Goal: Transaction & Acquisition: Book appointment/travel/reservation

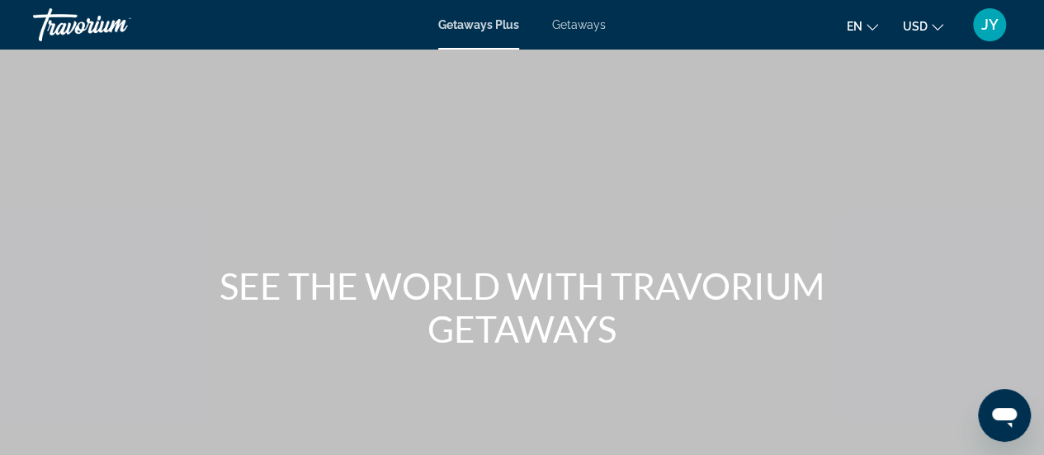
click at [581, 26] on span "Getaways" at bounding box center [579, 24] width 54 height 13
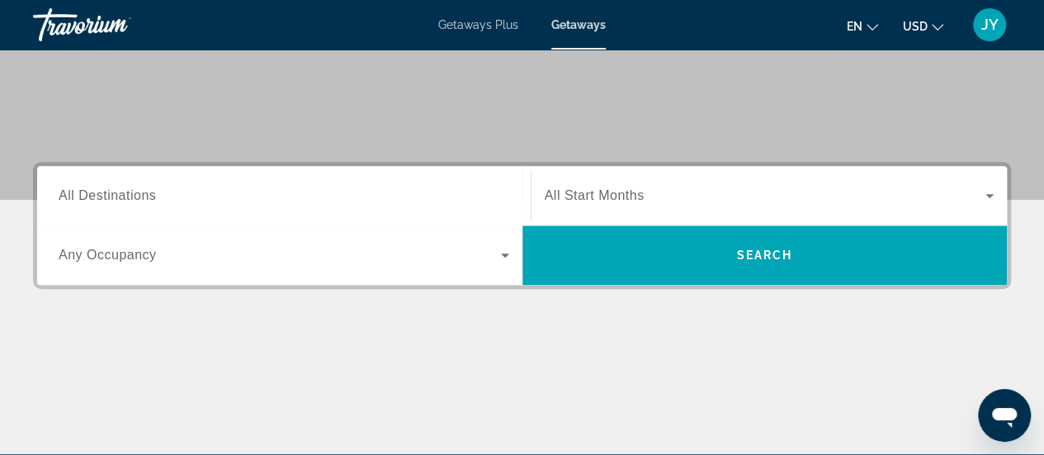
scroll to position [297, 0]
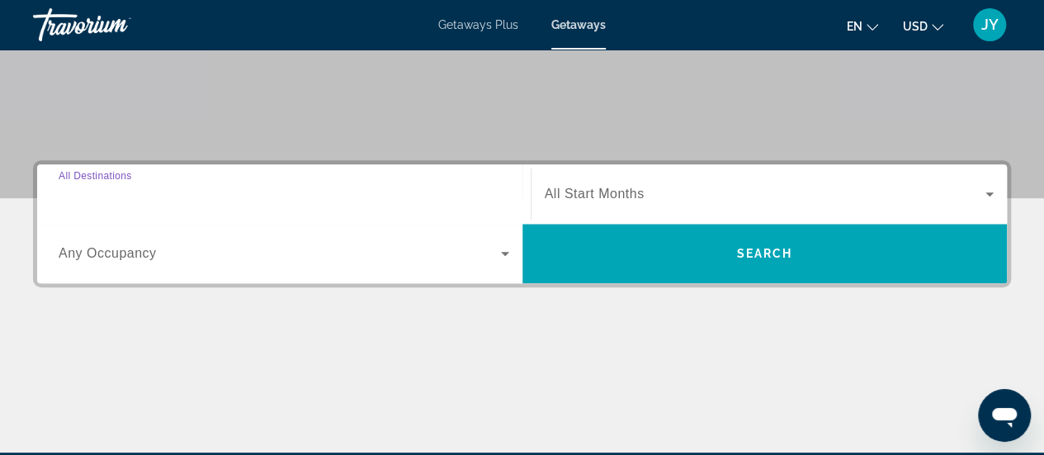
click at [244, 193] on input "Destination All Destinations" at bounding box center [284, 195] width 451 height 20
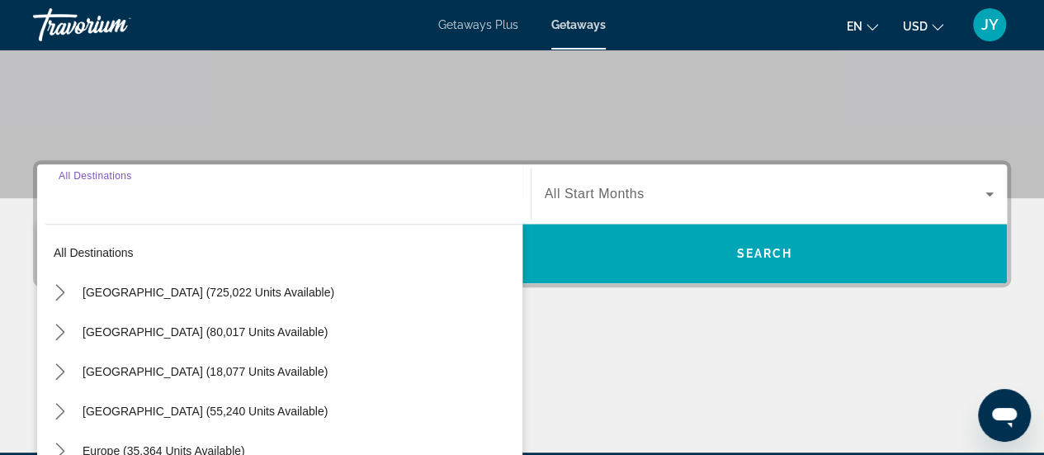
scroll to position [403, 0]
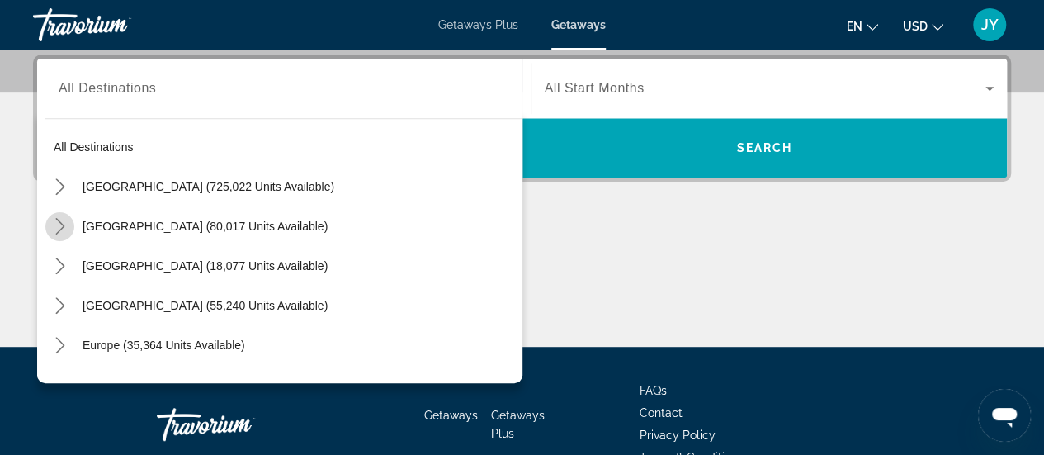
click at [59, 220] on icon "Toggle Mexico (80,017 units available) submenu" at bounding box center [59, 226] width 9 height 17
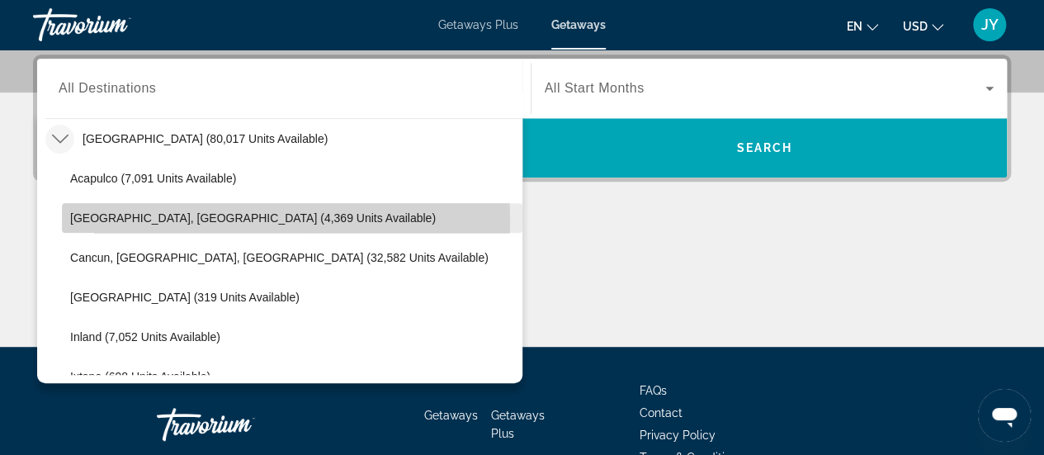
click at [92, 221] on span "[GEOGRAPHIC_DATA], [GEOGRAPHIC_DATA] (4,369 units available)" at bounding box center [253, 217] width 366 height 13
type input "**********"
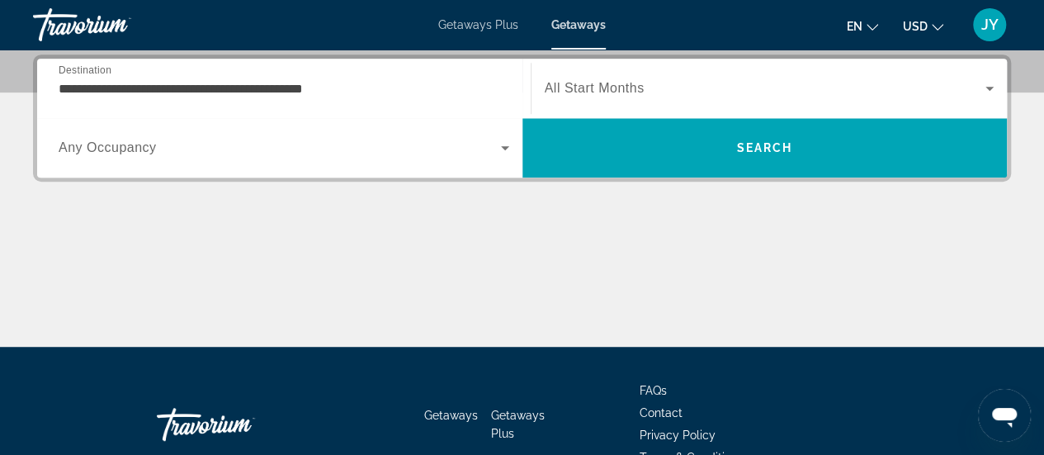
click at [645, 102] on div "Search widget" at bounding box center [770, 88] width 450 height 46
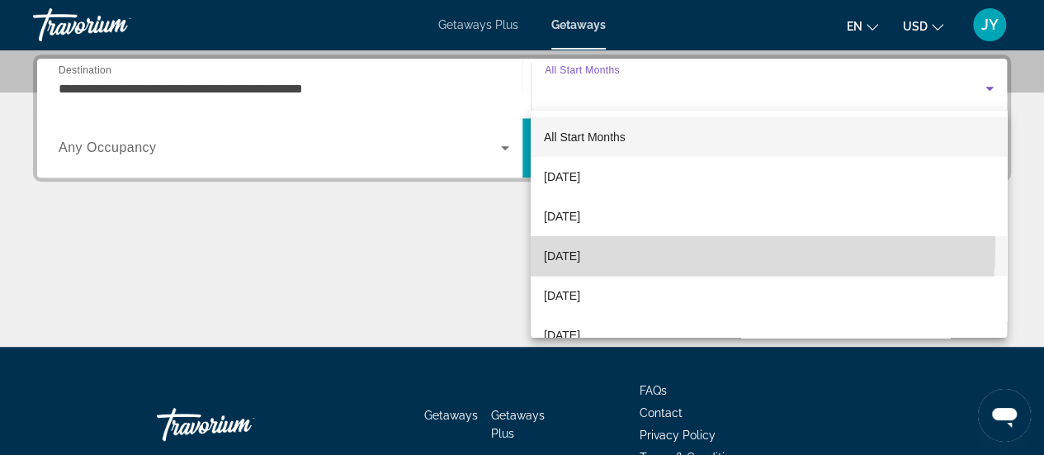
click at [612, 245] on mat-option "[DATE]" at bounding box center [769, 256] width 476 height 40
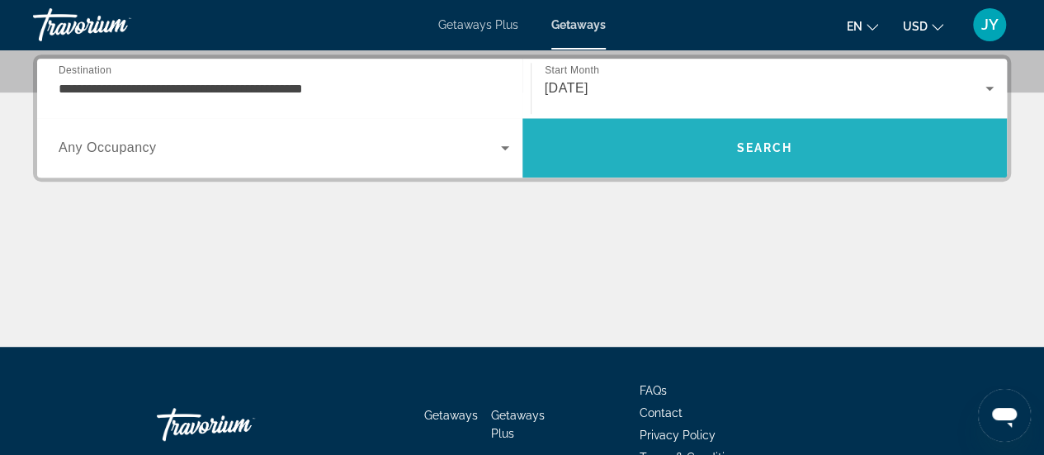
click at [764, 148] on span "Search" at bounding box center [764, 147] width 56 height 13
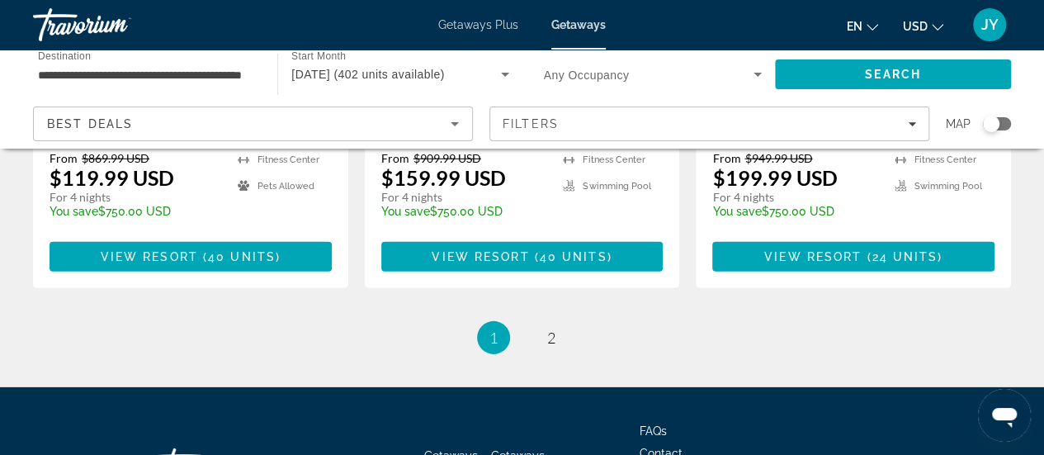
scroll to position [2410, 0]
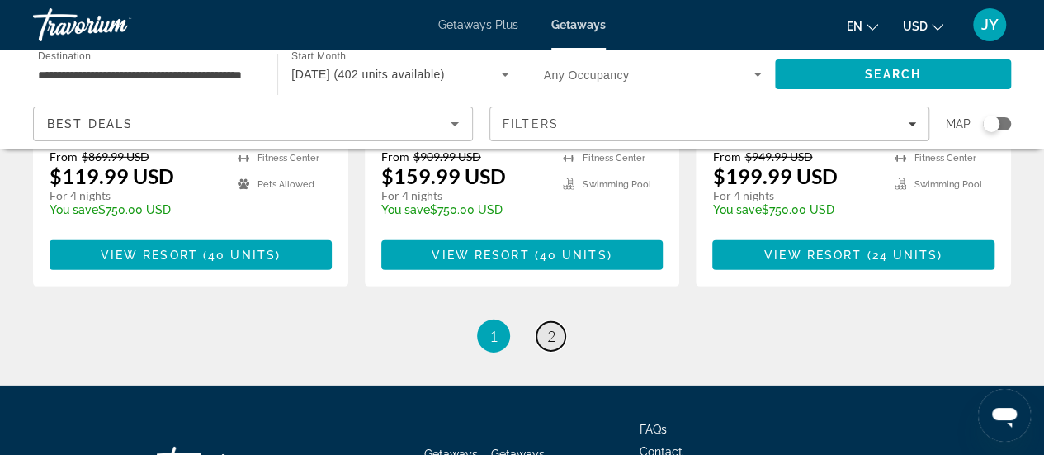
click at [551, 327] on span "2" at bounding box center [551, 336] width 8 height 18
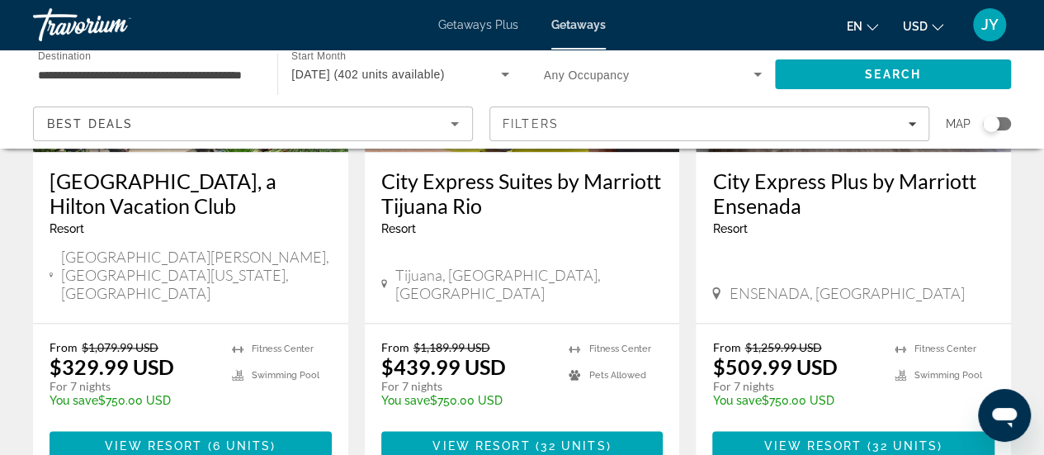
scroll to position [924, 0]
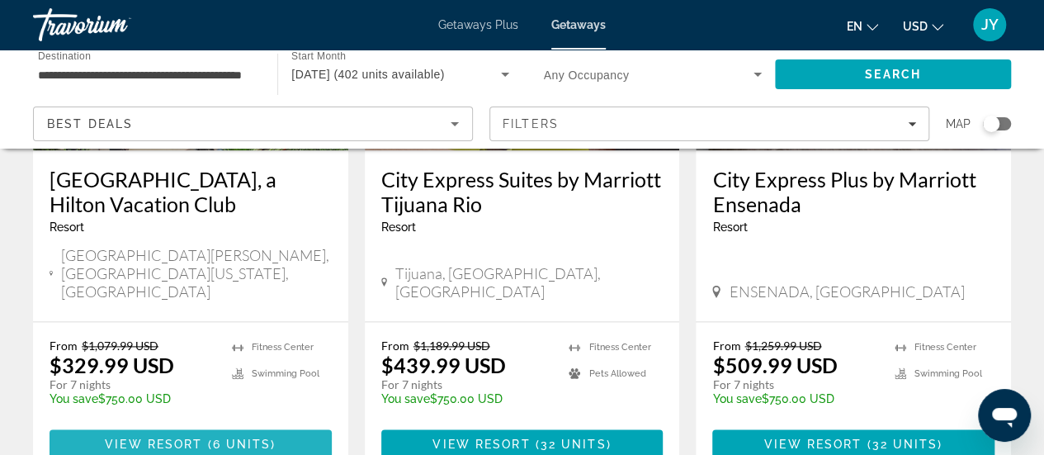
click at [183, 437] on span "View Resort" at bounding box center [153, 443] width 97 height 13
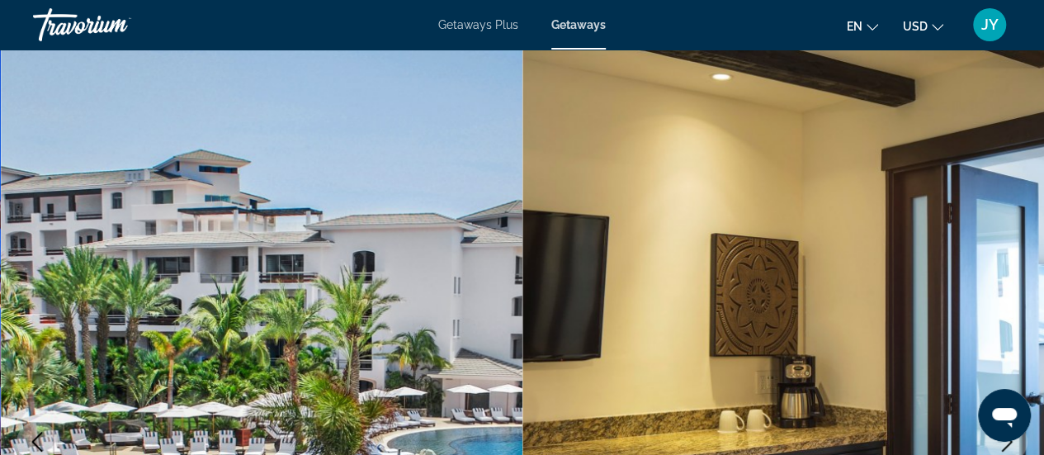
click at [475, 31] on span "Getaways Plus" at bounding box center [478, 24] width 80 height 13
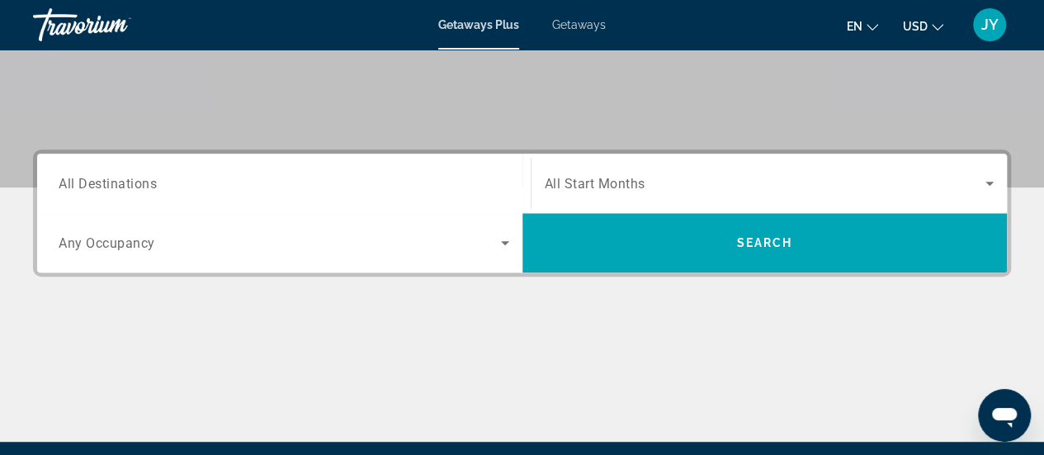
scroll to position [362, 0]
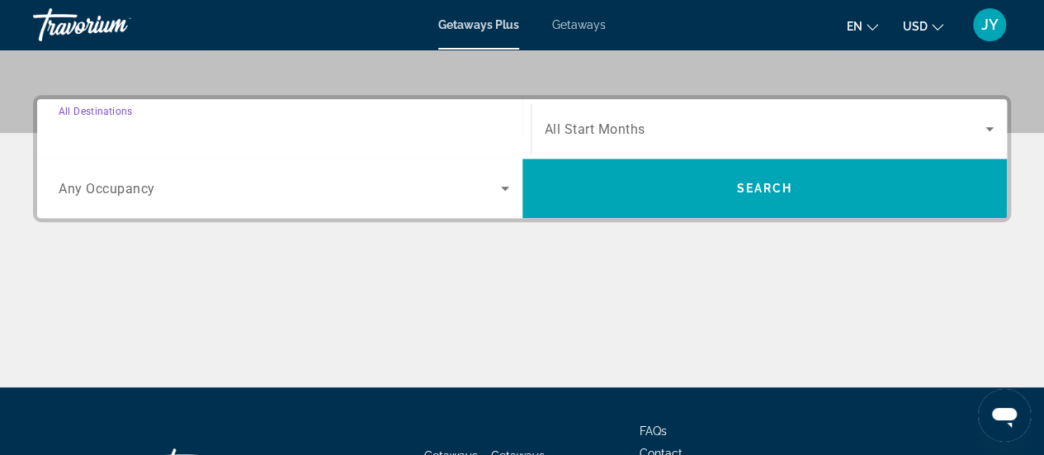
click at [257, 120] on input "Destination All Destinations" at bounding box center [284, 130] width 451 height 20
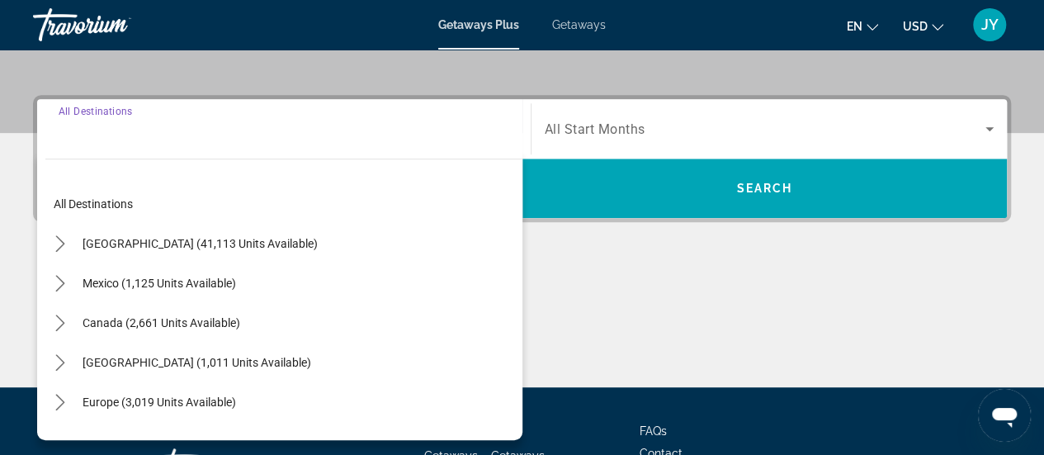
scroll to position [403, 0]
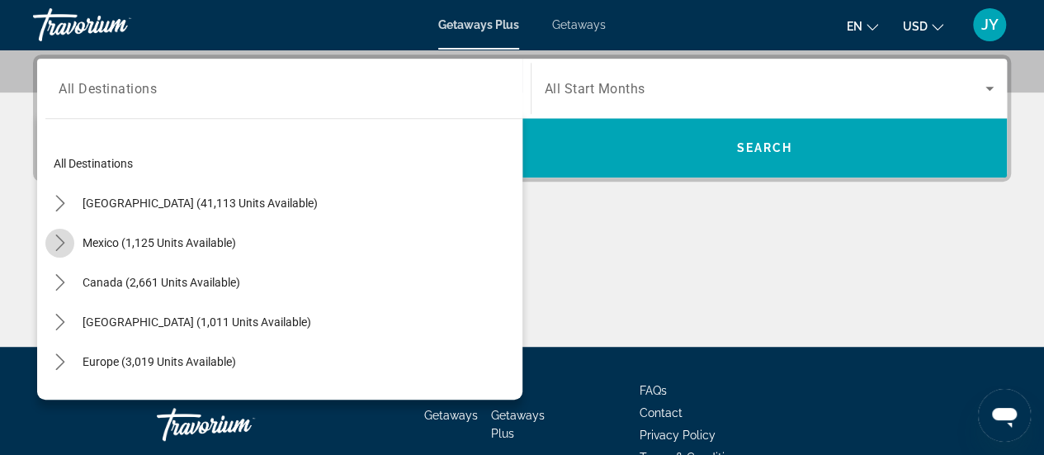
click at [62, 245] on icon "Toggle Mexico (1,125 units available) submenu" at bounding box center [60, 242] width 17 height 17
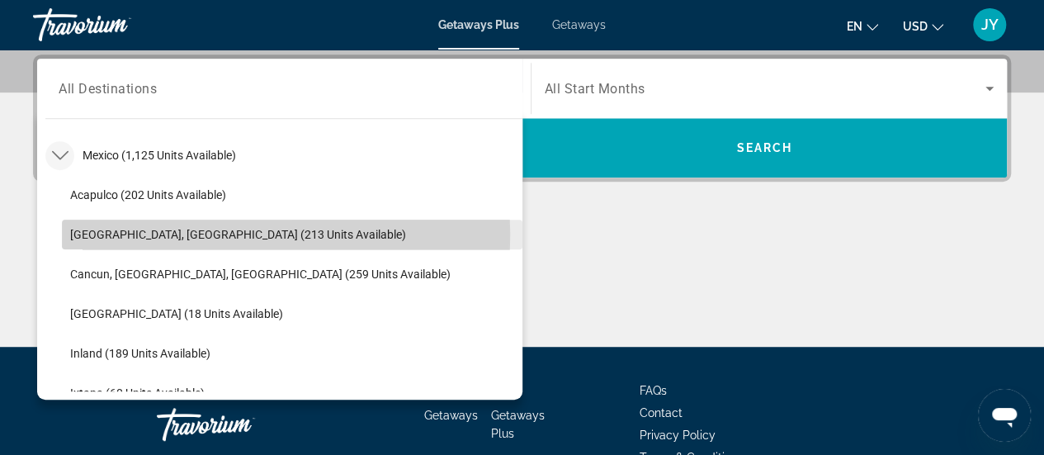
click at [86, 234] on span "[GEOGRAPHIC_DATA], [GEOGRAPHIC_DATA] (213 units available)" at bounding box center [238, 234] width 336 height 13
type input "**********"
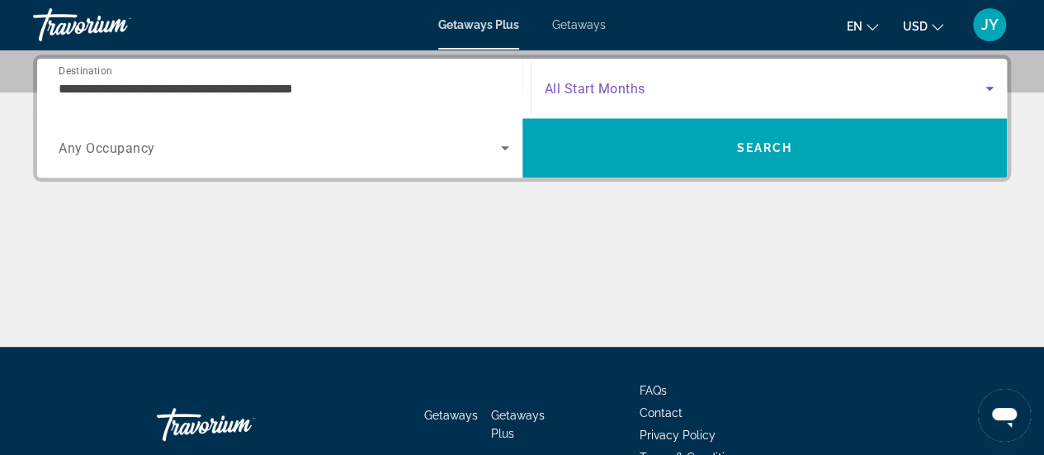
click at [713, 78] on span "Search widget" at bounding box center [766, 88] width 442 height 20
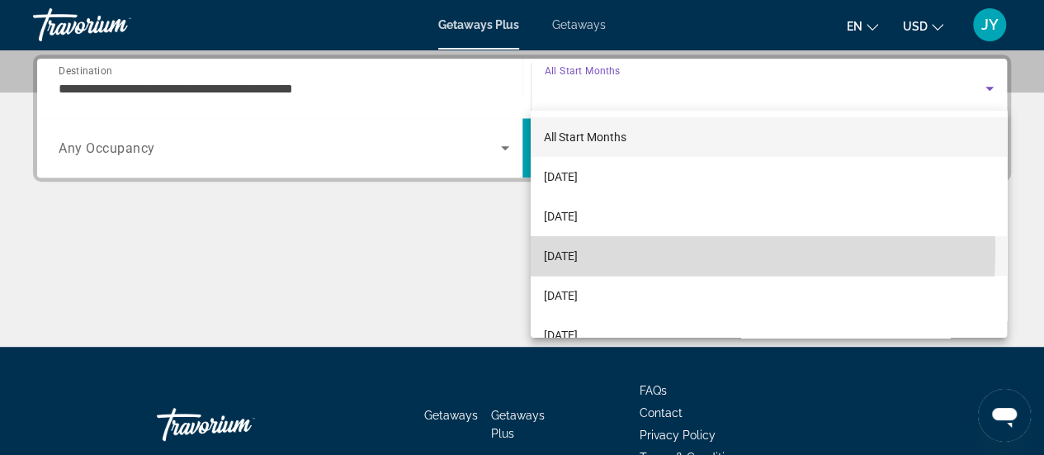
click at [573, 248] on span "[DATE]" at bounding box center [561, 256] width 34 height 20
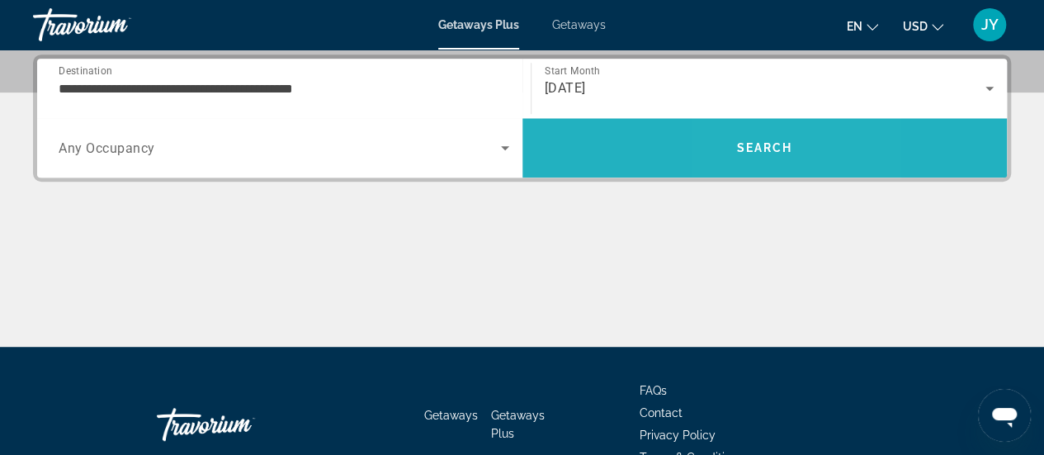
click at [745, 141] on span "Search" at bounding box center [764, 147] width 56 height 13
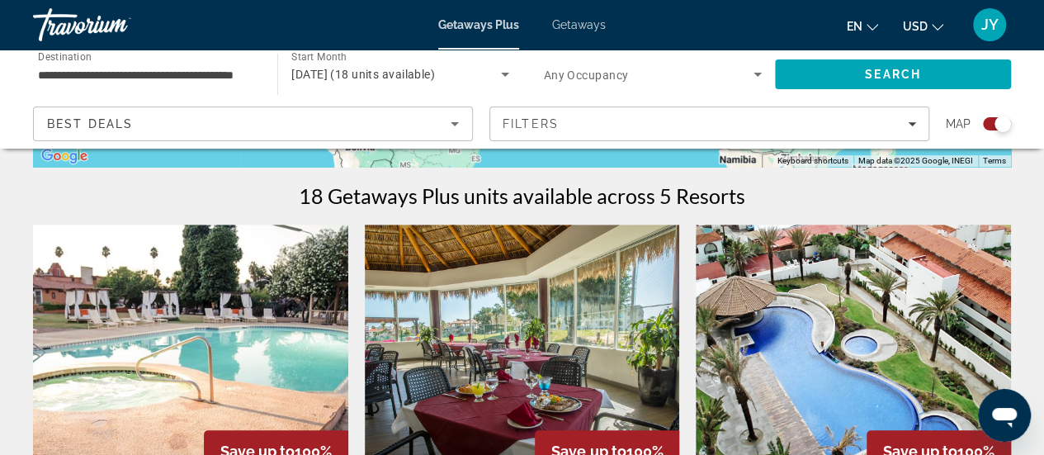
scroll to position [495, 0]
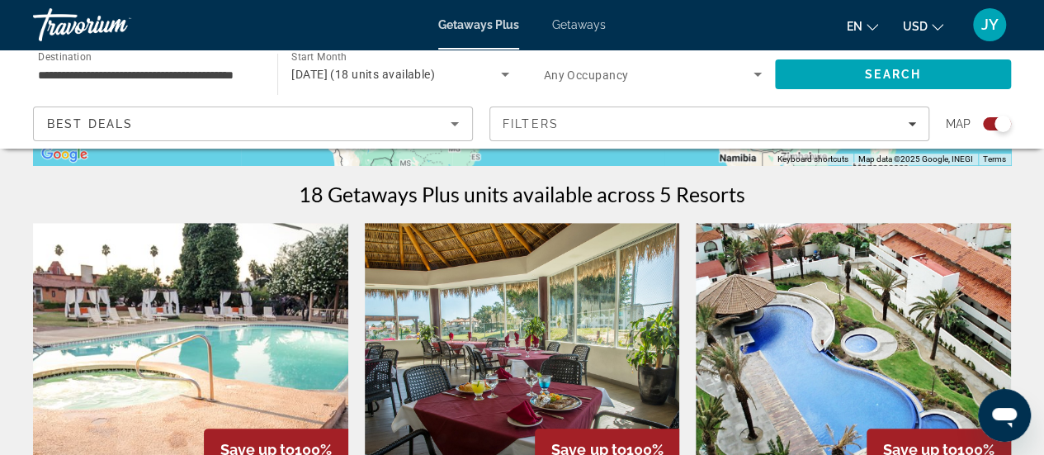
click at [246, 77] on input "**********" at bounding box center [147, 75] width 218 height 20
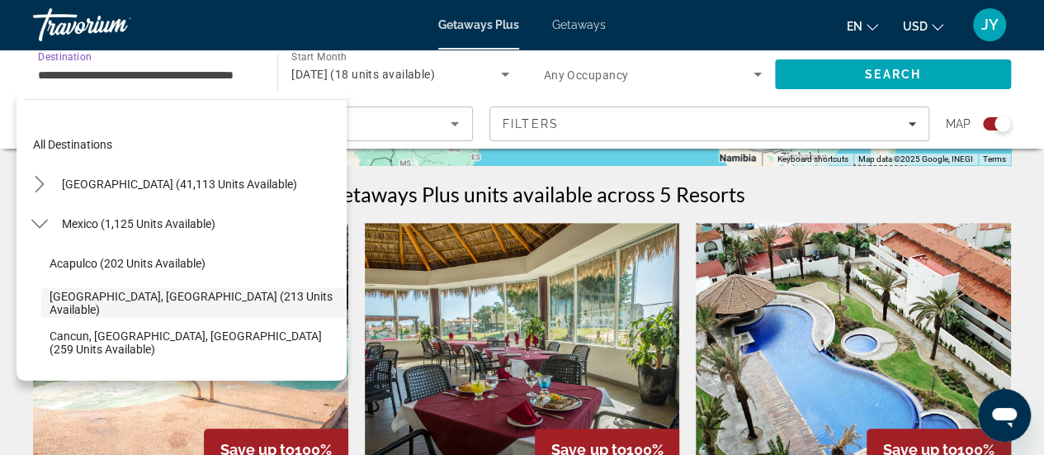
scroll to position [59, 0]
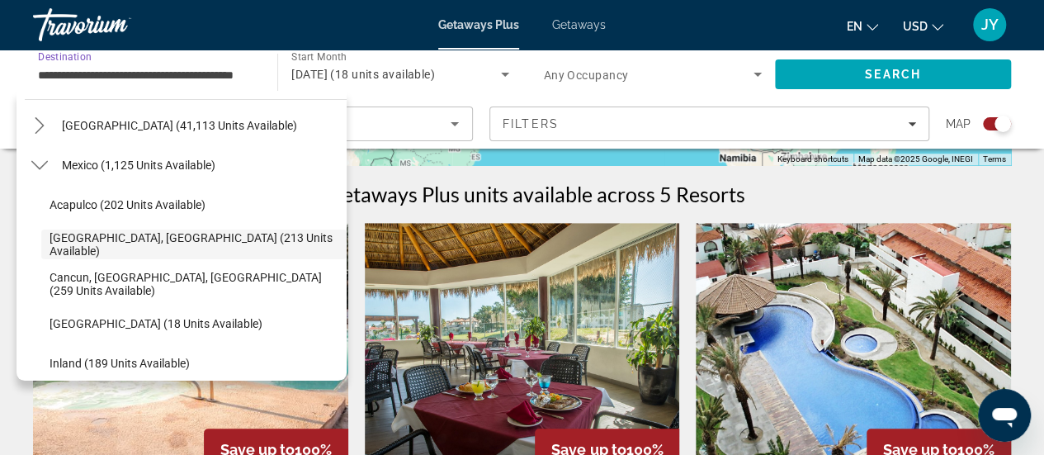
click at [246, 72] on input "**********" at bounding box center [147, 75] width 218 height 20
click at [251, 70] on input "**********" at bounding box center [147, 75] width 218 height 20
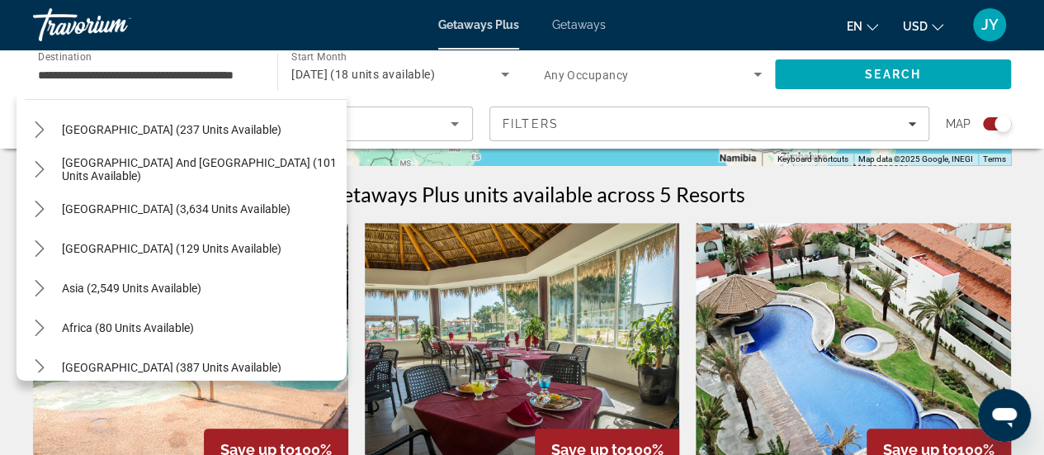
scroll to position [624, 0]
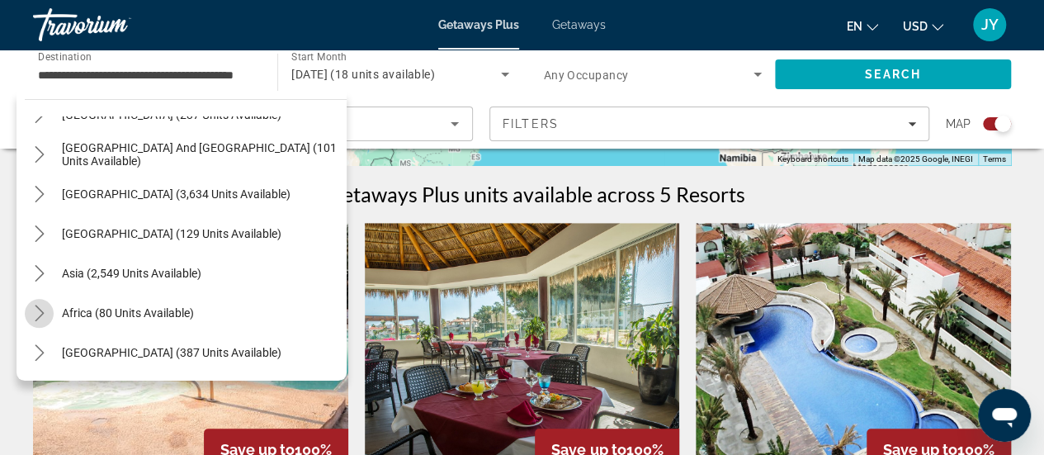
click at [38, 309] on icon "Toggle Africa (80 units available) submenu" at bounding box center [39, 313] width 17 height 17
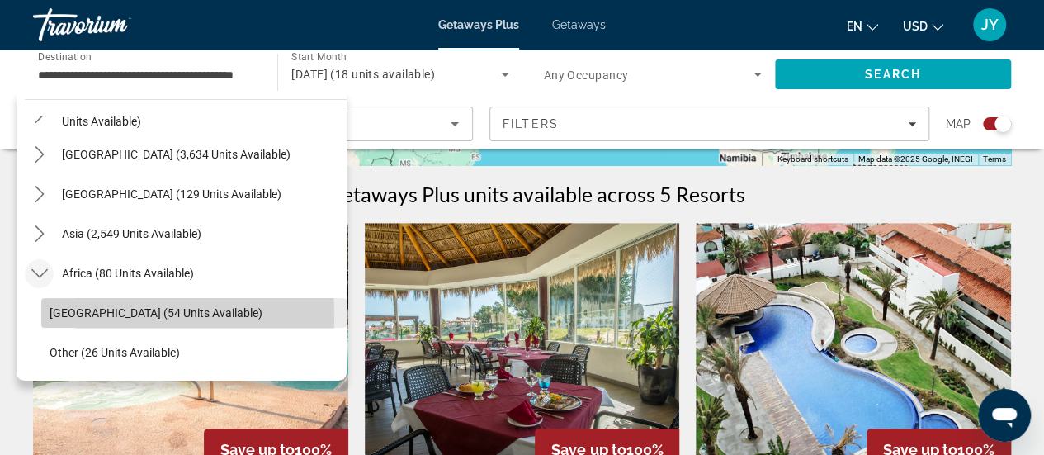
click at [100, 314] on span "[GEOGRAPHIC_DATA] (54 units available)" at bounding box center [156, 312] width 213 height 13
type input "**********"
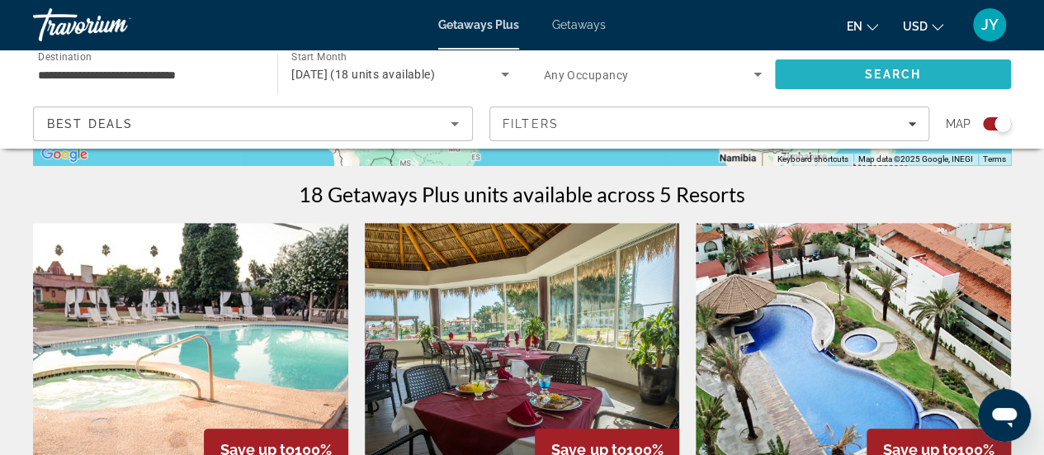
click at [900, 62] on span "Search" at bounding box center [893, 74] width 236 height 40
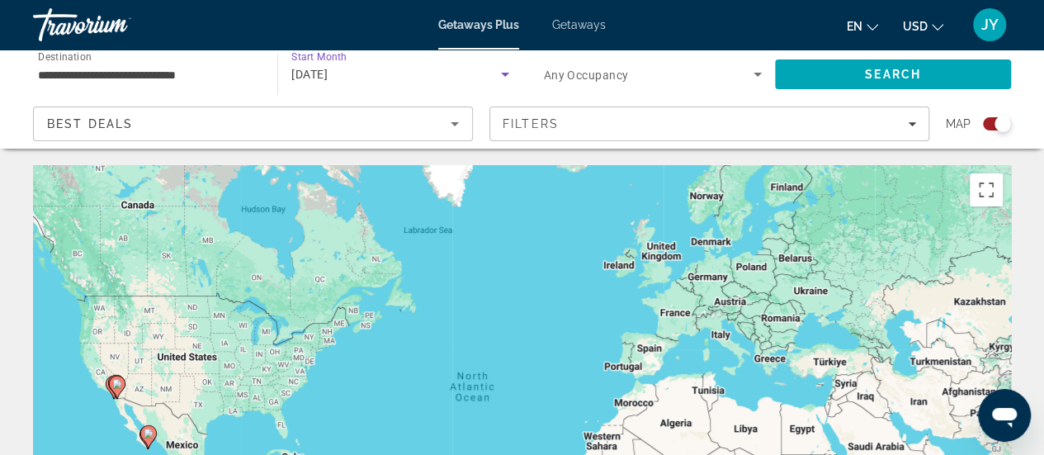
click at [406, 81] on div "[DATE]" at bounding box center [395, 74] width 209 height 20
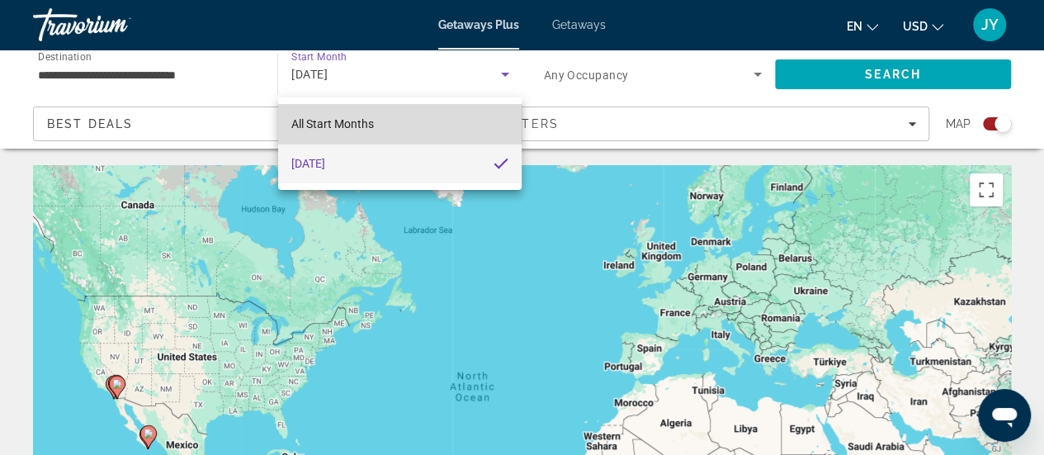
click at [397, 122] on mat-option "All Start Months" at bounding box center [400, 124] width 244 height 40
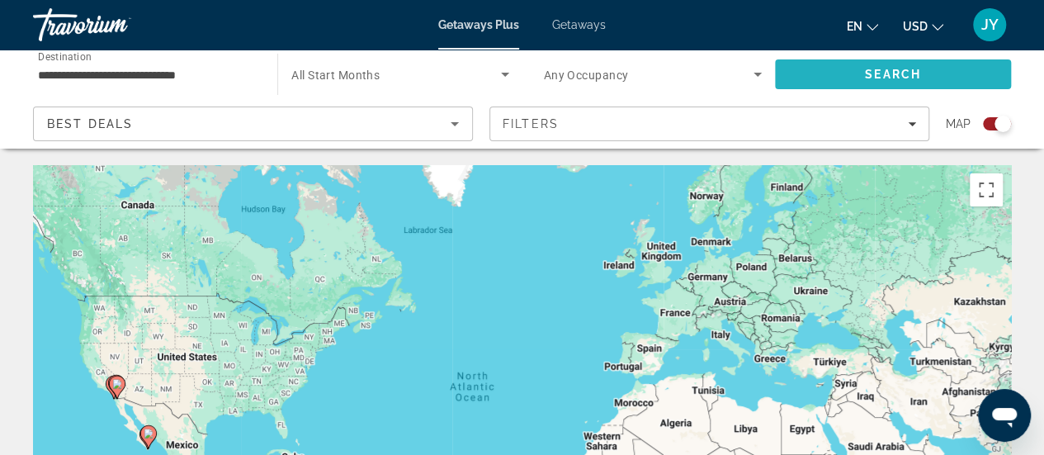
click at [823, 72] on span "Search" at bounding box center [893, 74] width 236 height 40
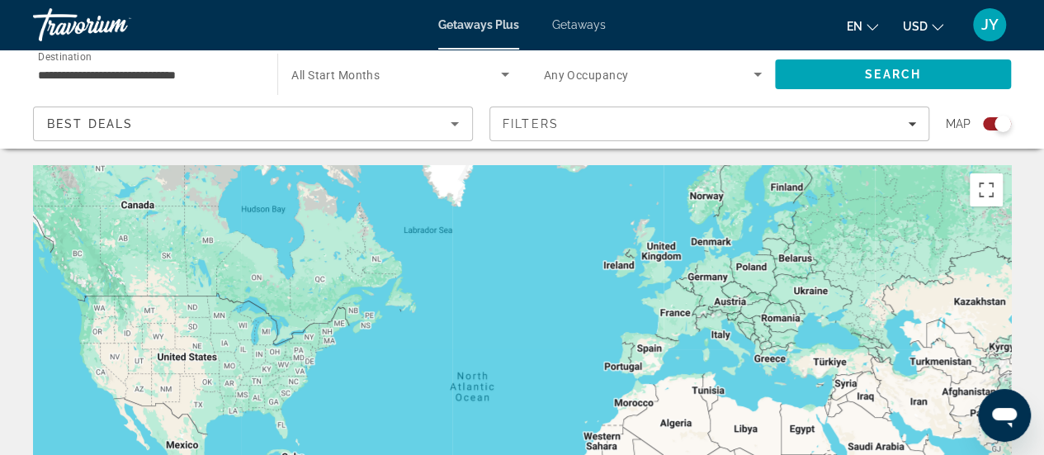
click at [587, 22] on span "Getaways" at bounding box center [579, 24] width 54 height 13
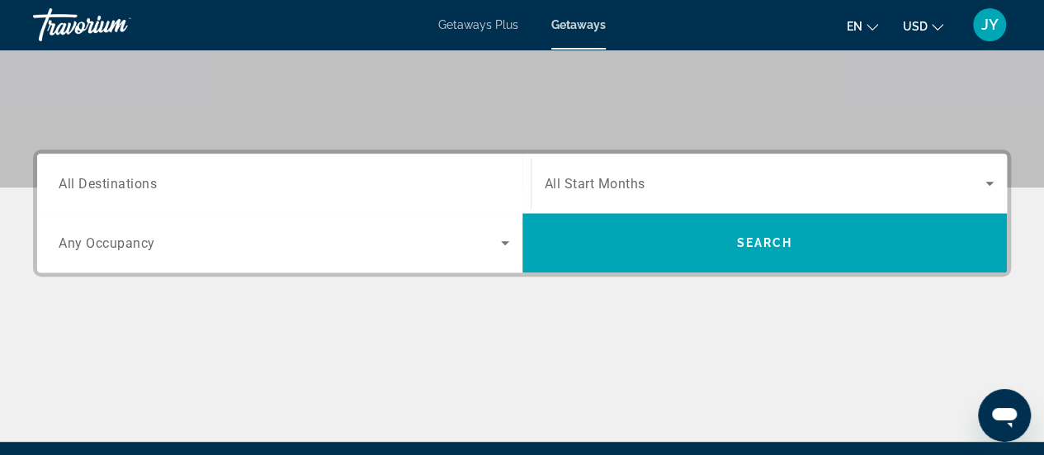
scroll to position [341, 0]
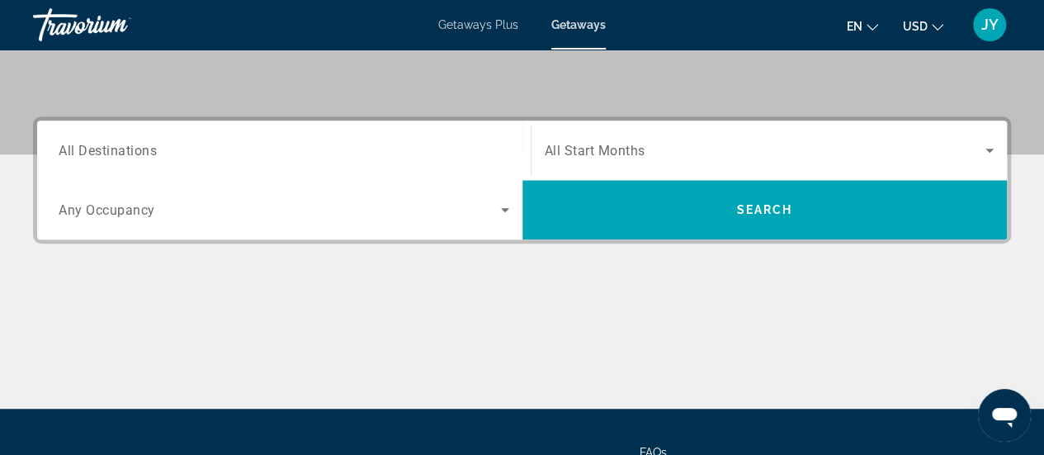
click at [159, 147] on input "Destination All Destinations" at bounding box center [284, 151] width 451 height 20
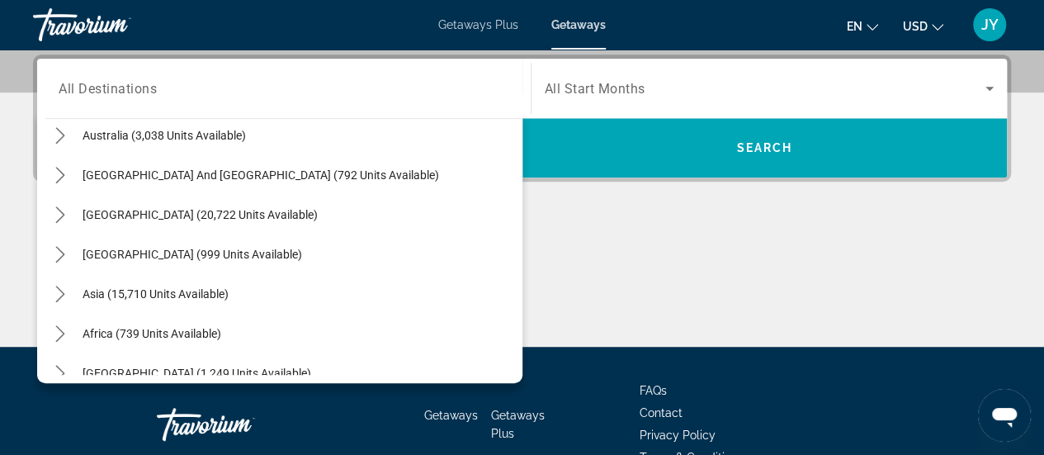
scroll to position [267, 0]
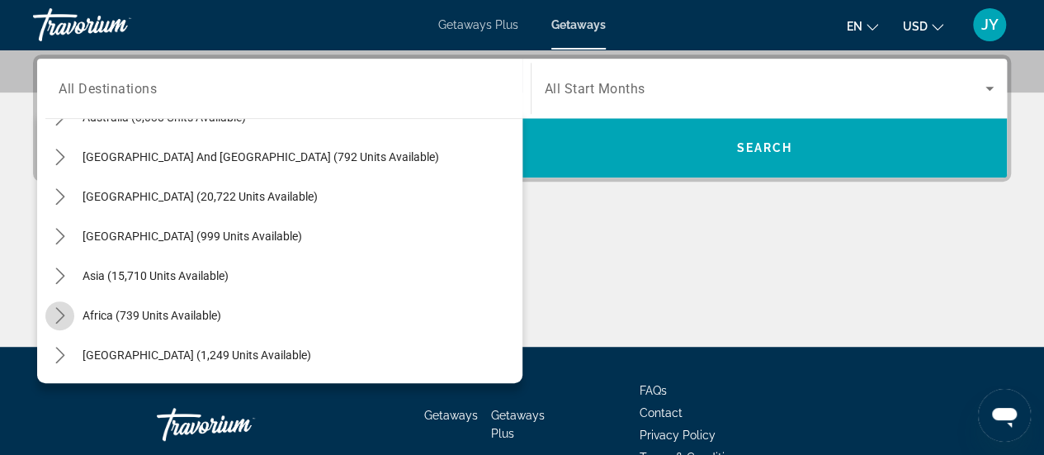
click at [59, 313] on icon "Toggle Africa (739 units available) submenu" at bounding box center [60, 315] width 17 height 17
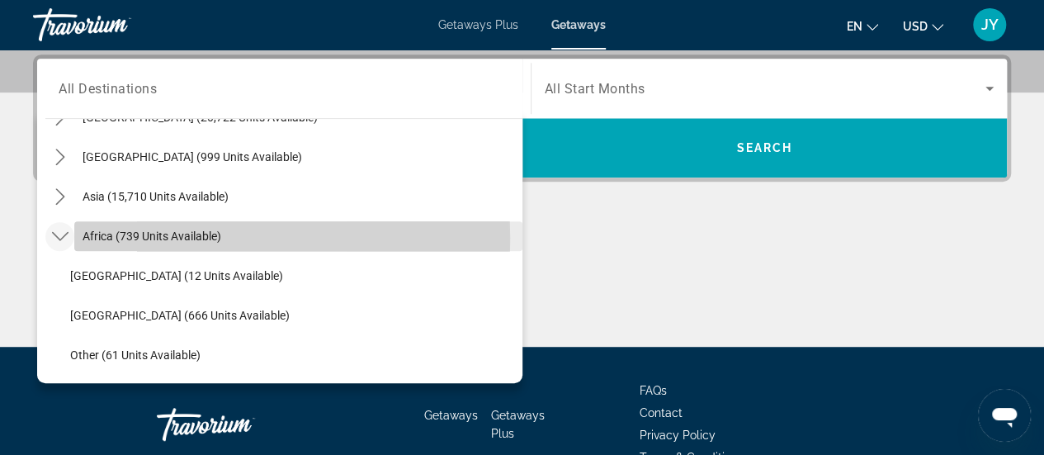
click at [113, 236] on span "Africa (739 units available)" at bounding box center [152, 235] width 139 height 13
type input "**********"
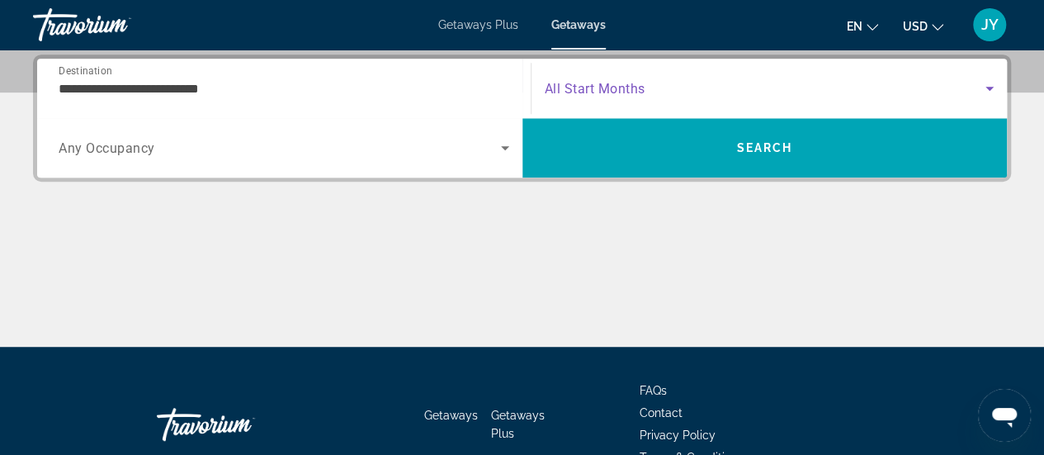
click at [754, 95] on span "Search widget" at bounding box center [766, 88] width 442 height 20
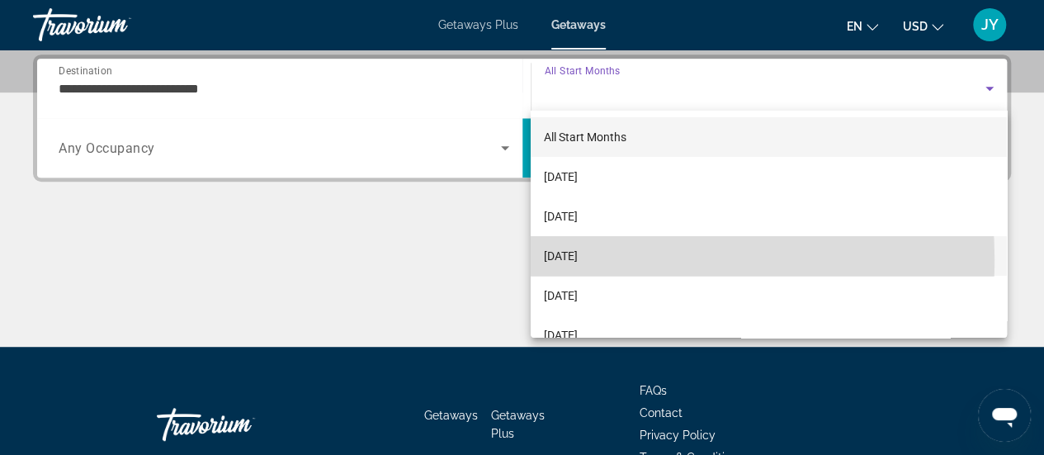
click at [578, 259] on span "[DATE]" at bounding box center [561, 256] width 34 height 20
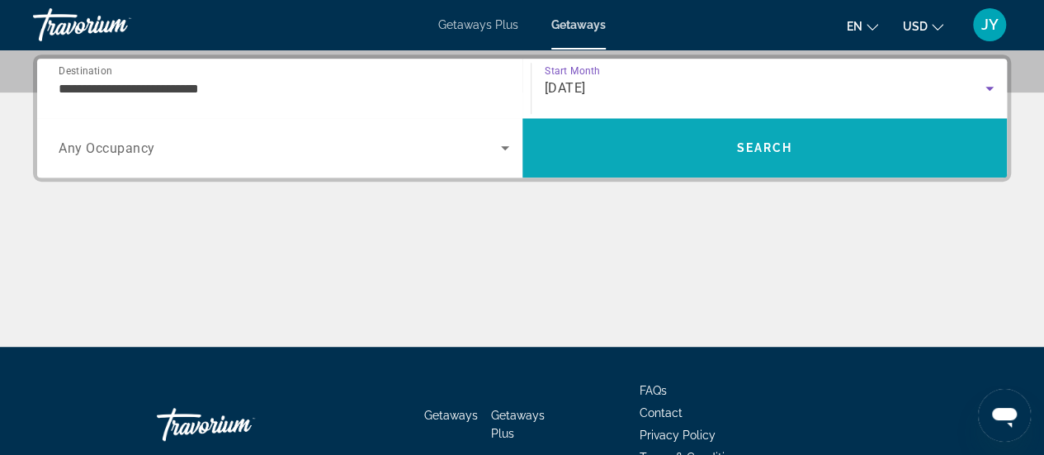
click at [771, 138] on span "Search" at bounding box center [764, 148] width 485 height 40
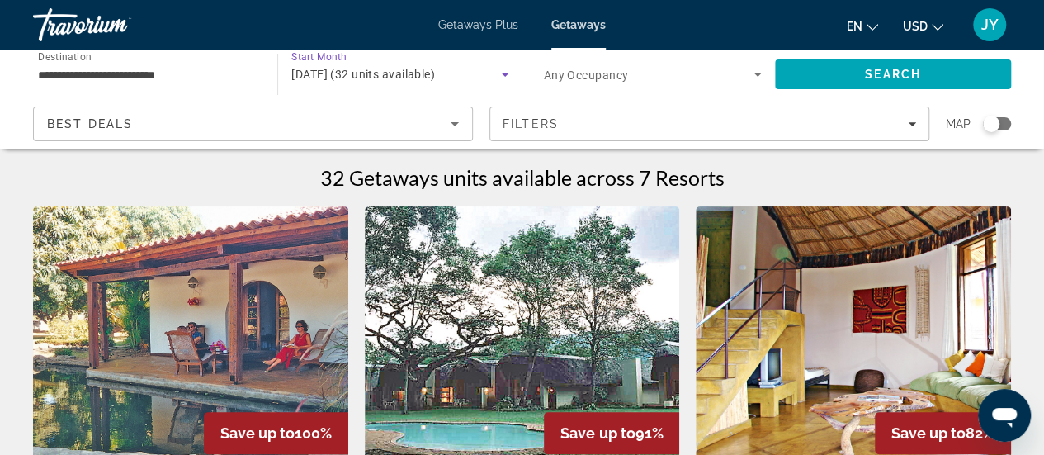
click at [507, 75] on icon "Search widget" at bounding box center [505, 74] width 20 height 20
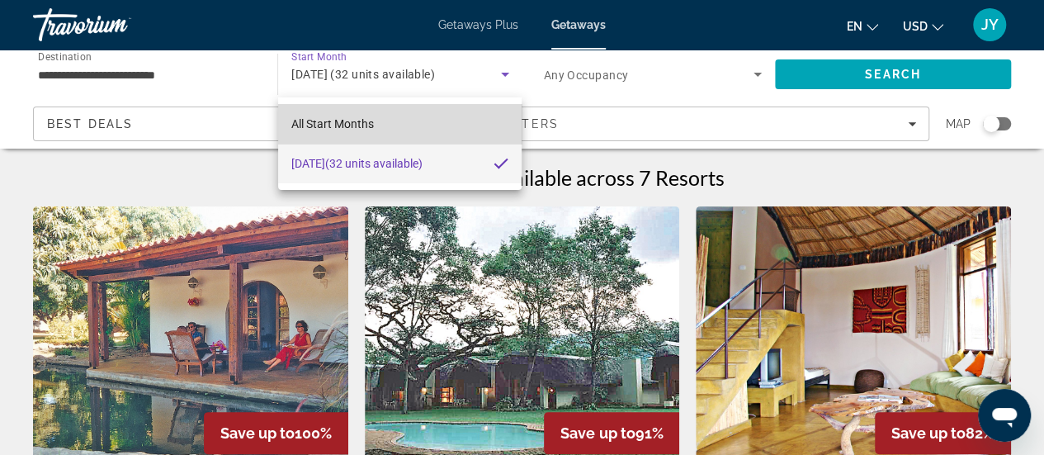
click at [409, 111] on mat-option "All Start Months" at bounding box center [400, 124] width 244 height 40
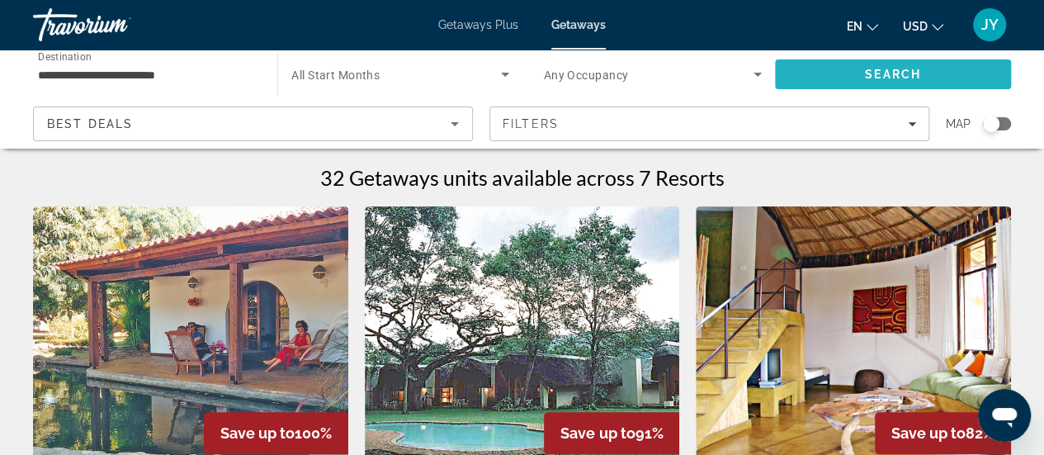
click at [871, 75] on span "Search" at bounding box center [893, 74] width 56 height 13
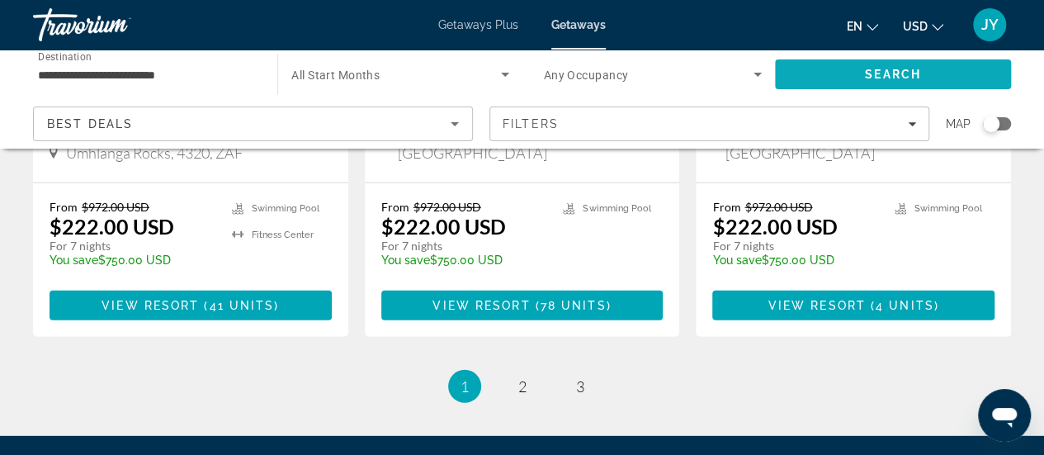
scroll to position [2212, 0]
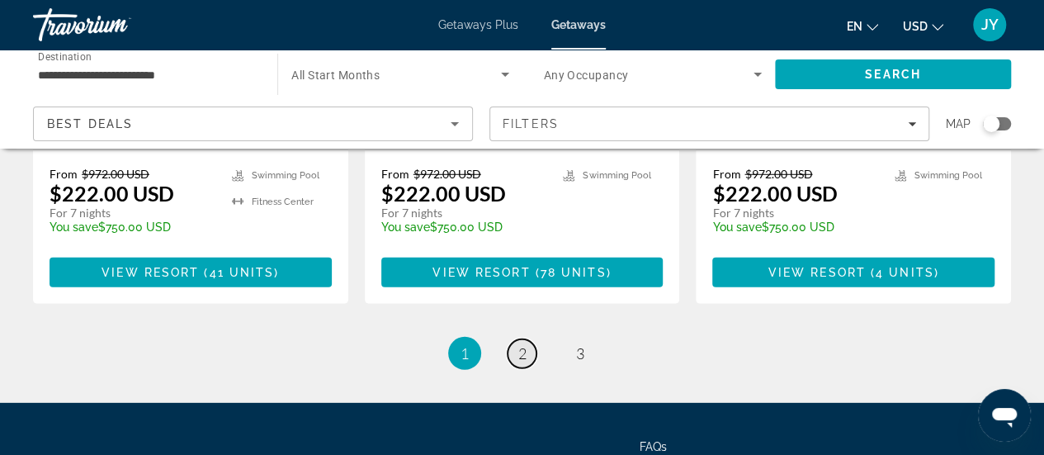
click at [522, 344] on span "2" at bounding box center [522, 353] width 8 height 18
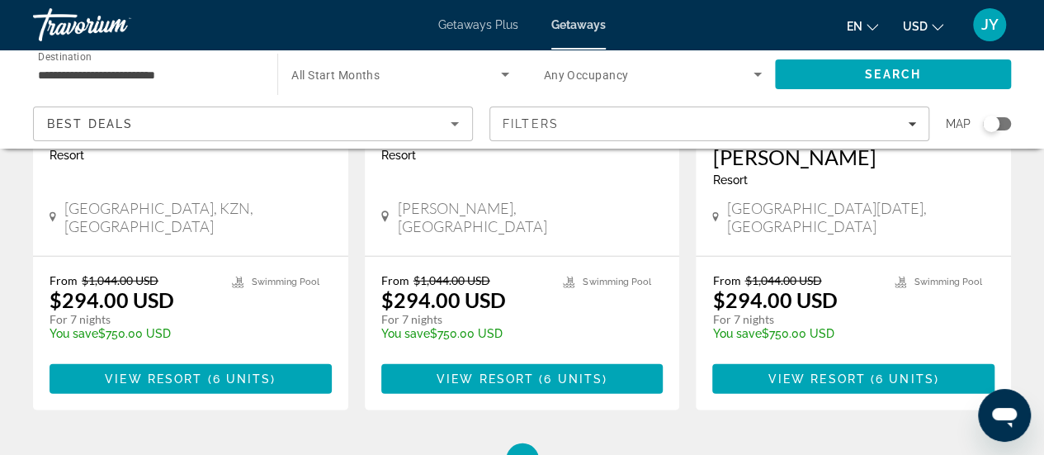
scroll to position [2146, 0]
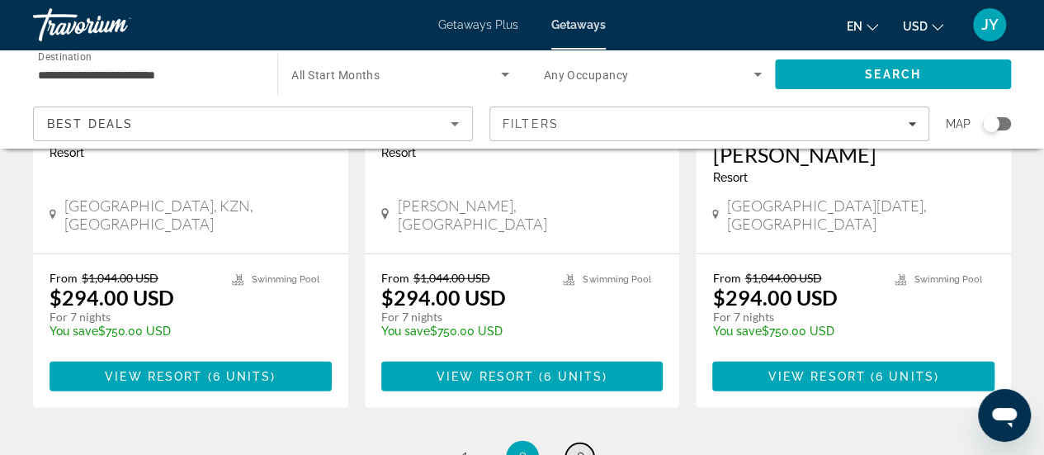
click at [578, 448] on span "3" at bounding box center [580, 457] width 8 height 18
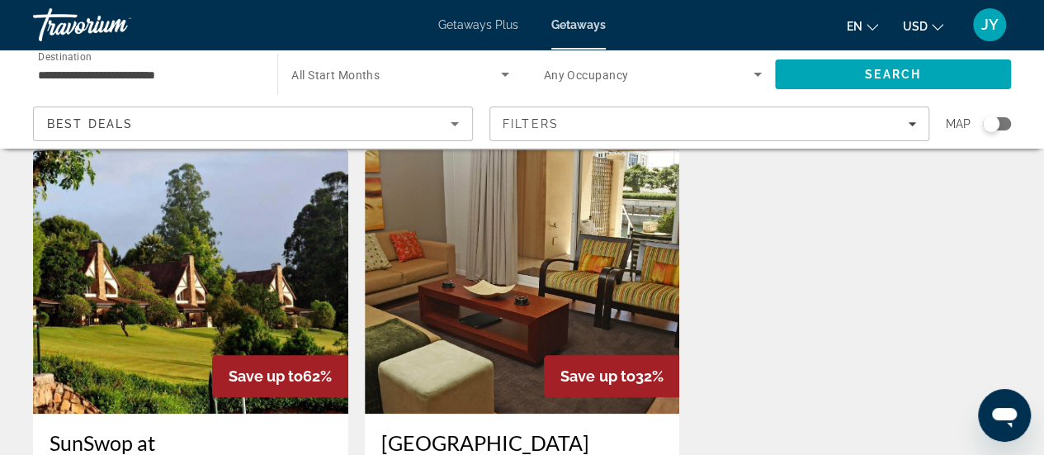
scroll to position [645, 0]
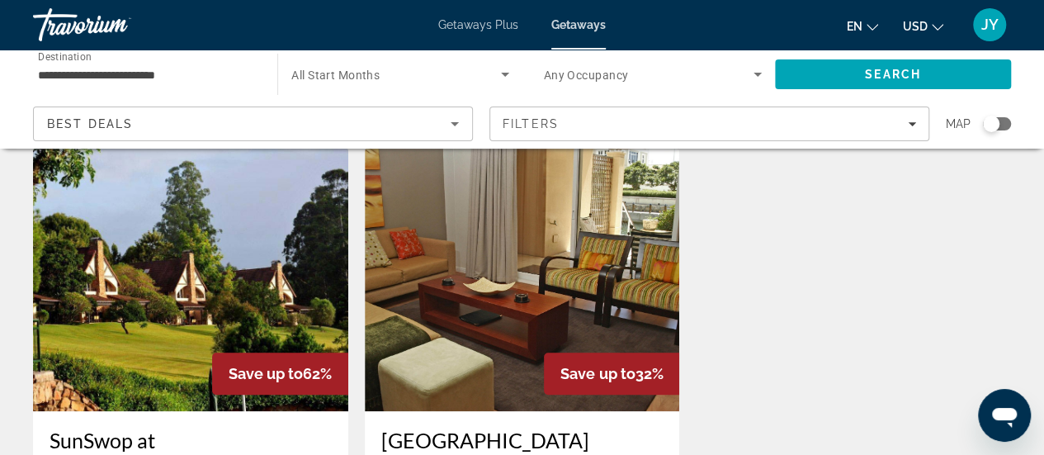
click at [509, 352] on img "Main content" at bounding box center [522, 279] width 315 height 264
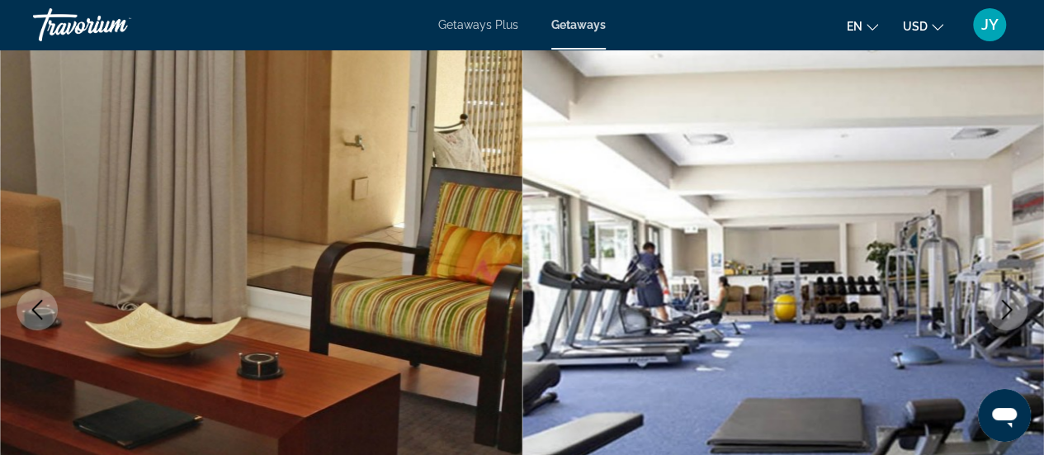
scroll to position [165, 0]
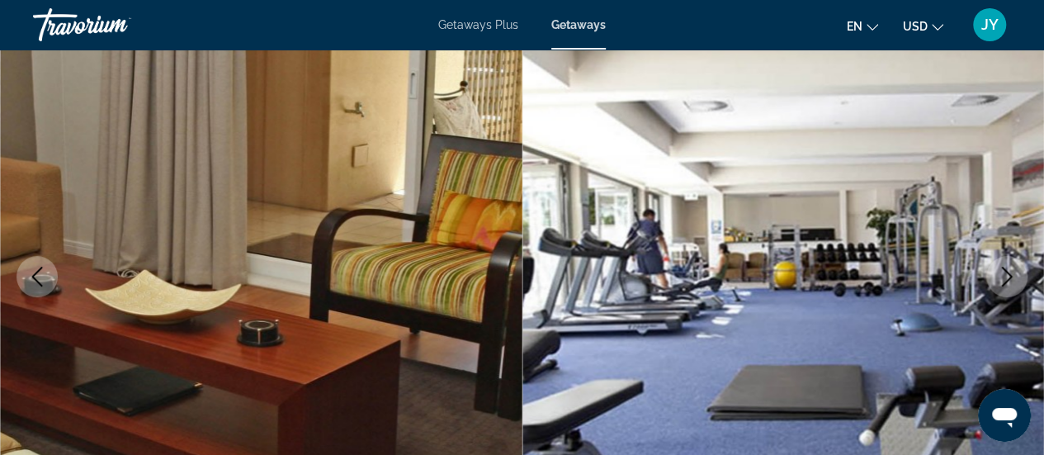
click at [1005, 273] on icon "Next image" at bounding box center [1007, 277] width 20 height 20
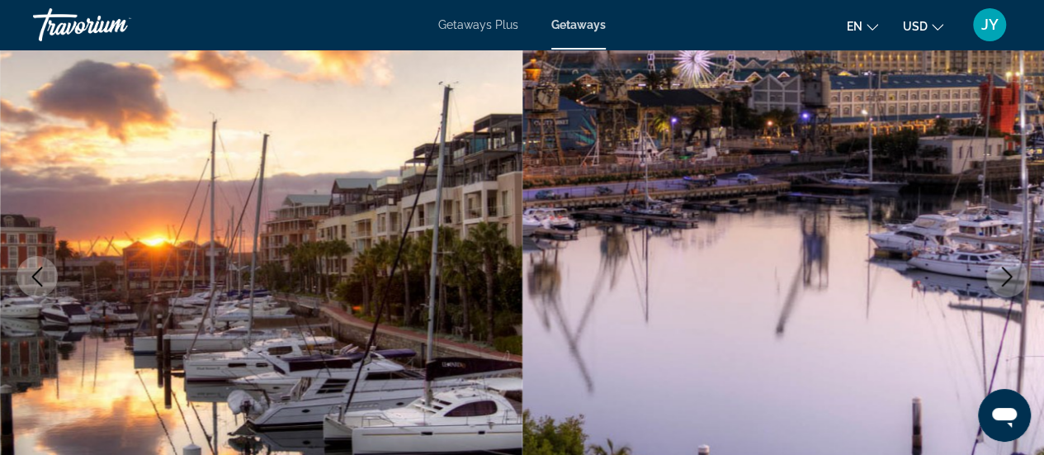
click at [1005, 273] on icon "Next image" at bounding box center [1007, 277] width 20 height 20
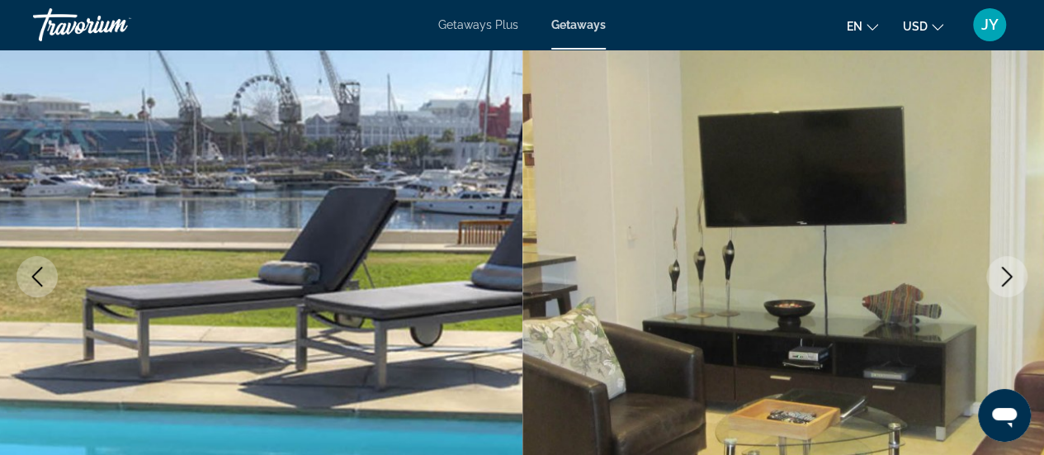
click at [1005, 273] on icon "Next image" at bounding box center [1007, 277] width 20 height 20
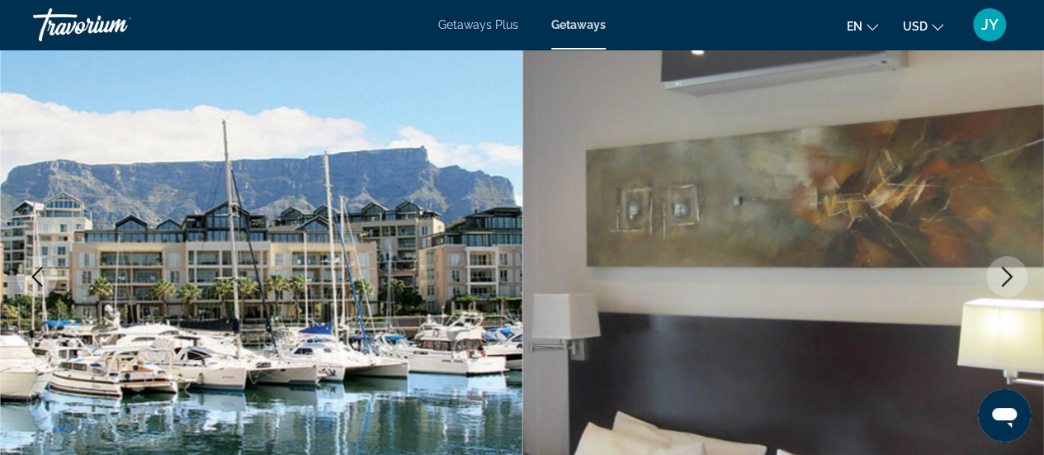
click at [1005, 273] on icon "Next image" at bounding box center [1007, 277] width 20 height 20
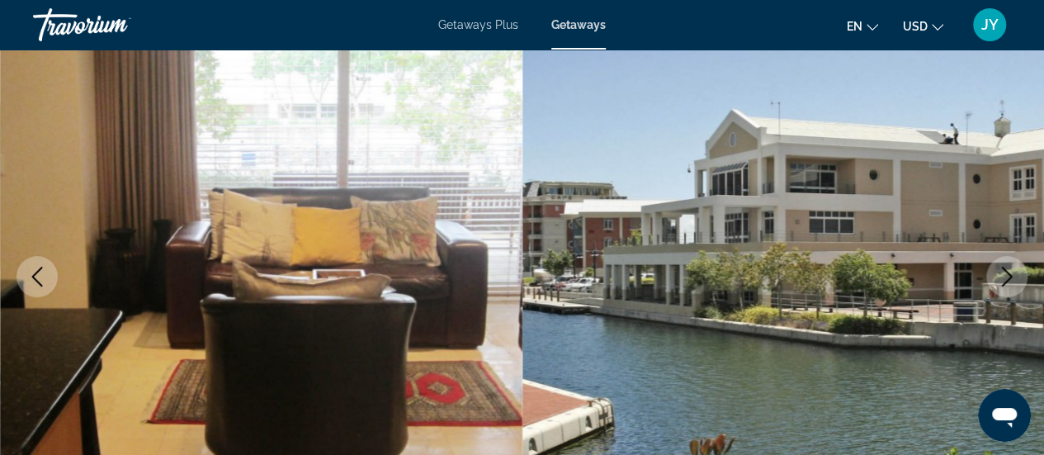
click at [1005, 273] on icon "Next image" at bounding box center [1007, 277] width 20 height 20
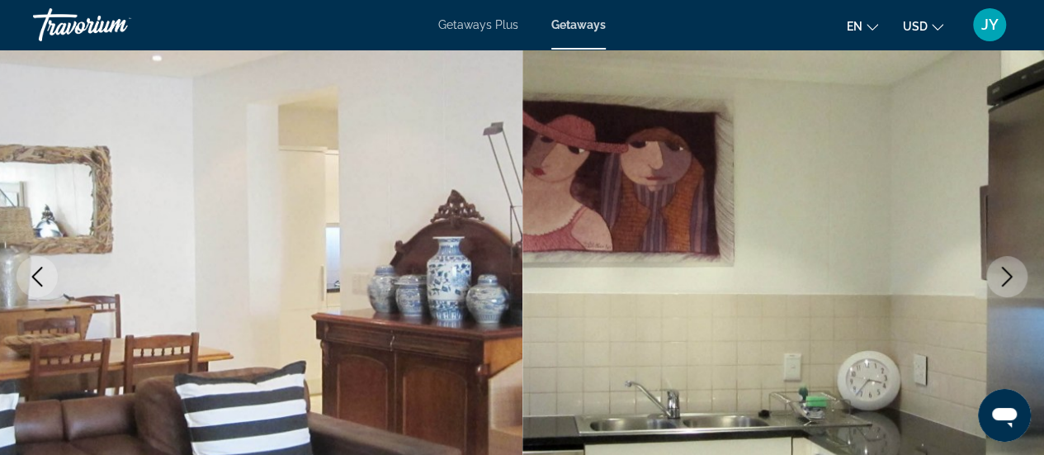
click at [1005, 273] on icon "Next image" at bounding box center [1007, 277] width 20 height 20
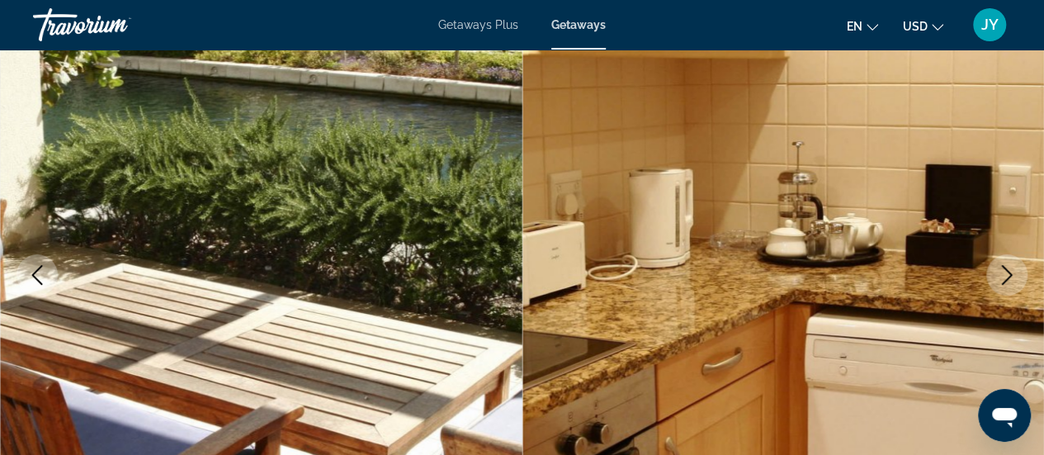
scroll to position [168, 0]
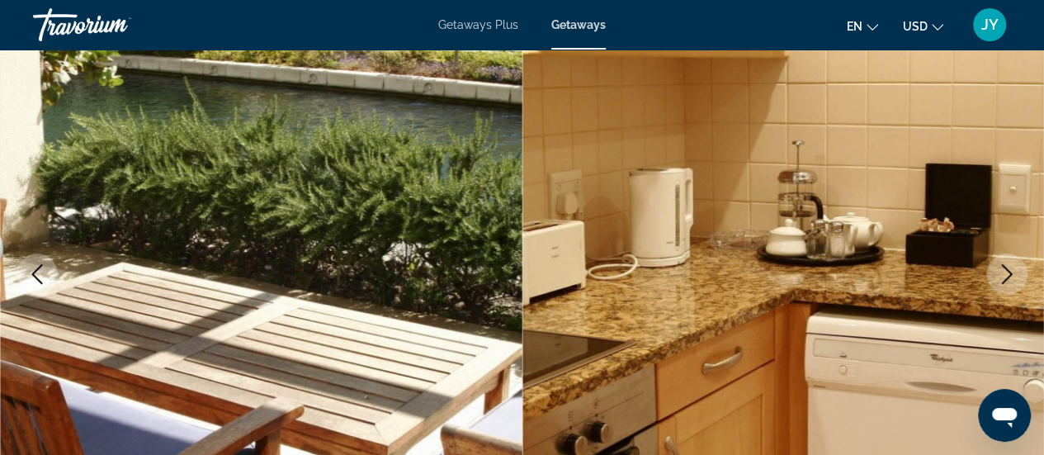
click at [1020, 265] on button "Next image" at bounding box center [1006, 273] width 41 height 41
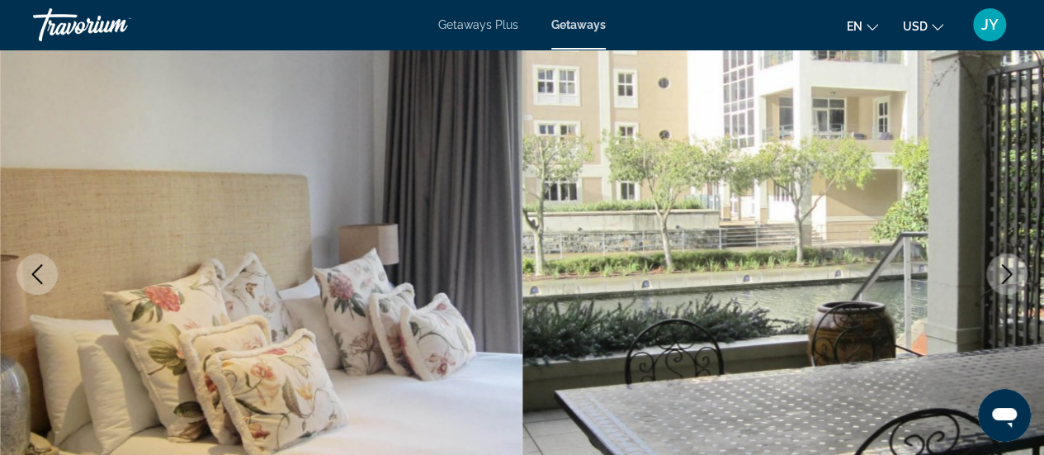
click at [1003, 272] on icon "Next image" at bounding box center [1007, 274] width 20 height 20
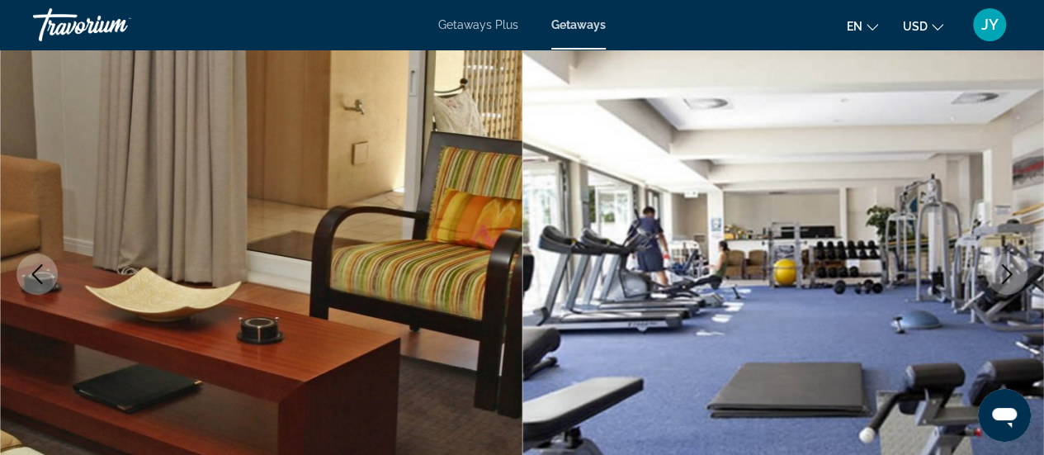
click at [1003, 272] on icon "Next image" at bounding box center [1007, 274] width 20 height 20
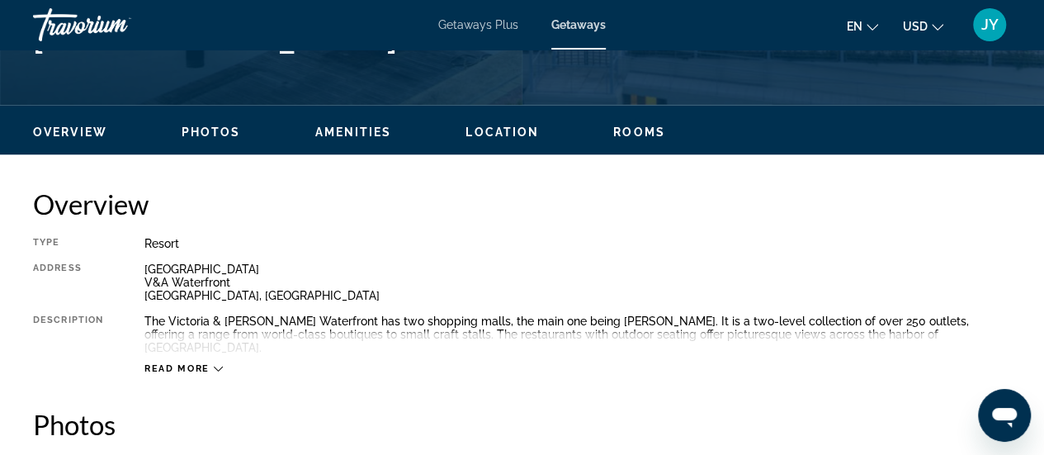
scroll to position [762, 0]
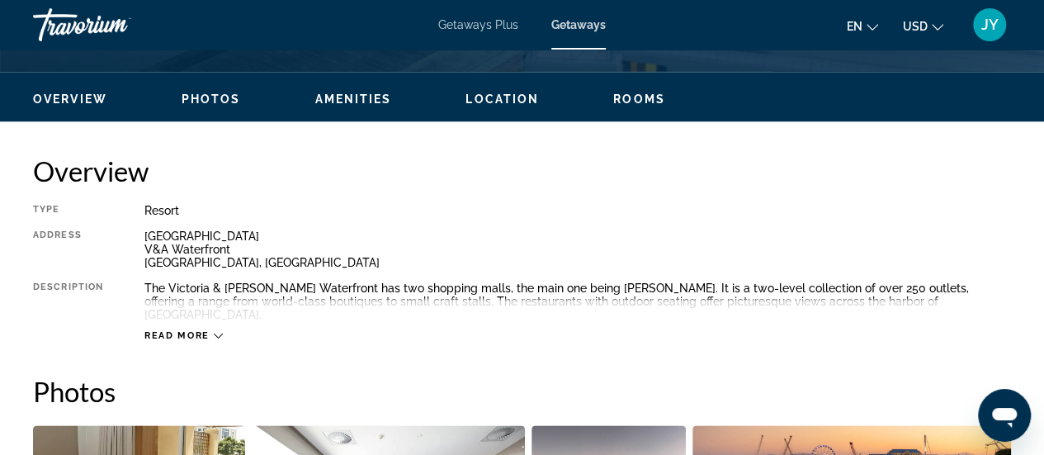
click at [216, 330] on div "Read more" at bounding box center [183, 335] width 78 height 11
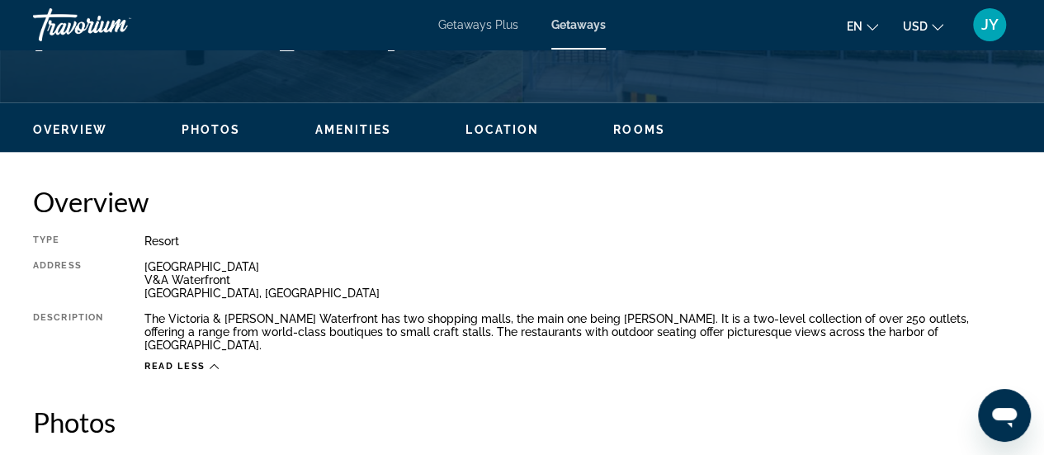
scroll to position [729, 0]
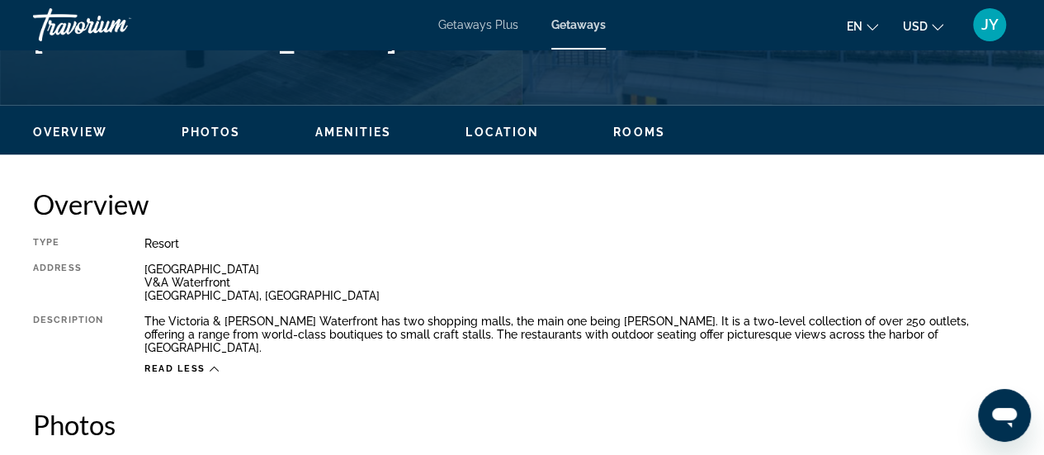
click at [349, 130] on span "Amenities" at bounding box center [352, 131] width 77 height 13
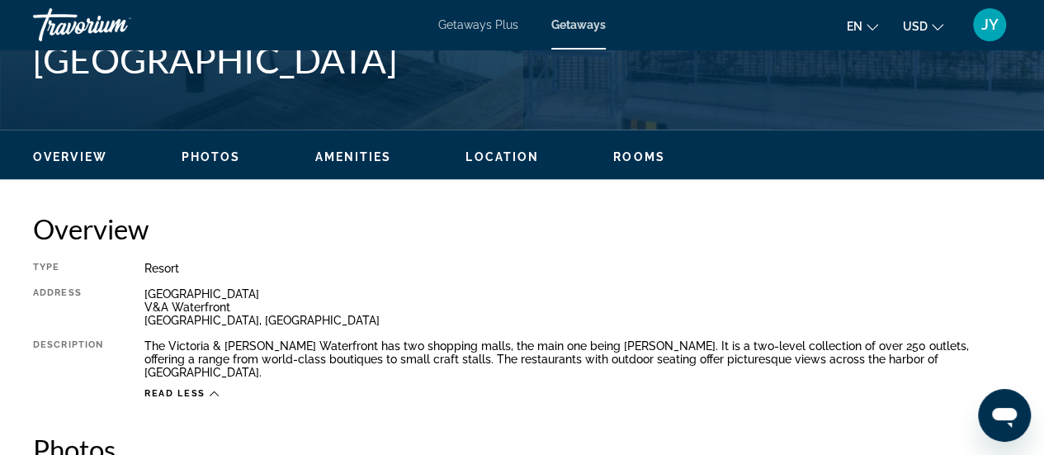
scroll to position [707, 0]
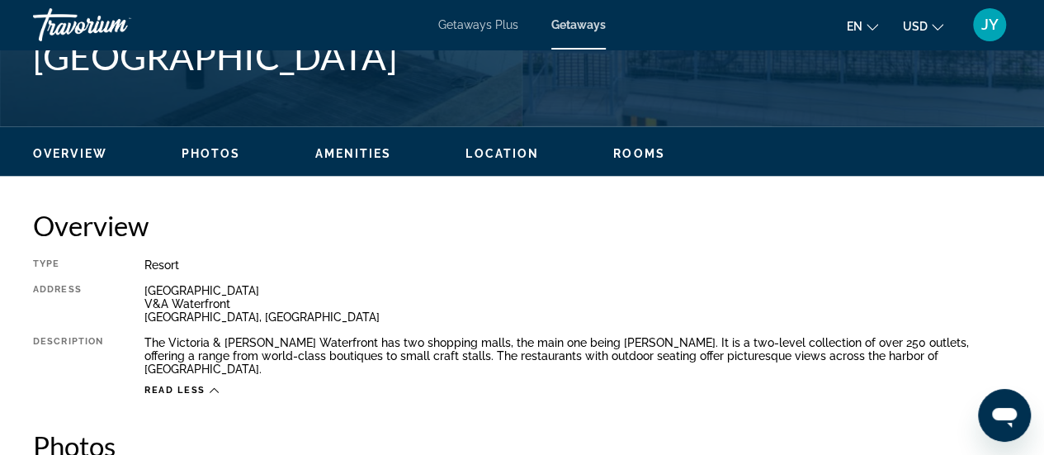
click at [500, 156] on span "Location" at bounding box center [502, 153] width 73 height 13
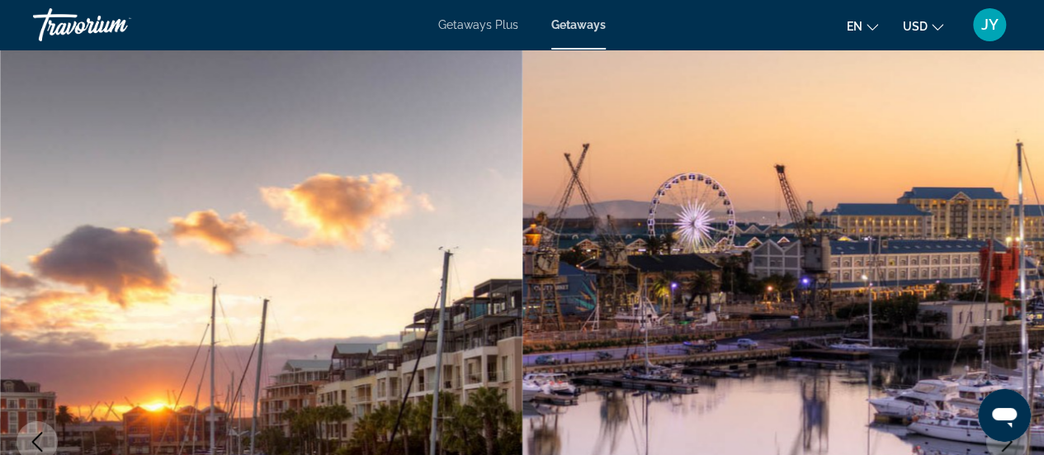
scroll to position [33, 0]
